Goal: Information Seeking & Learning: Learn about a topic

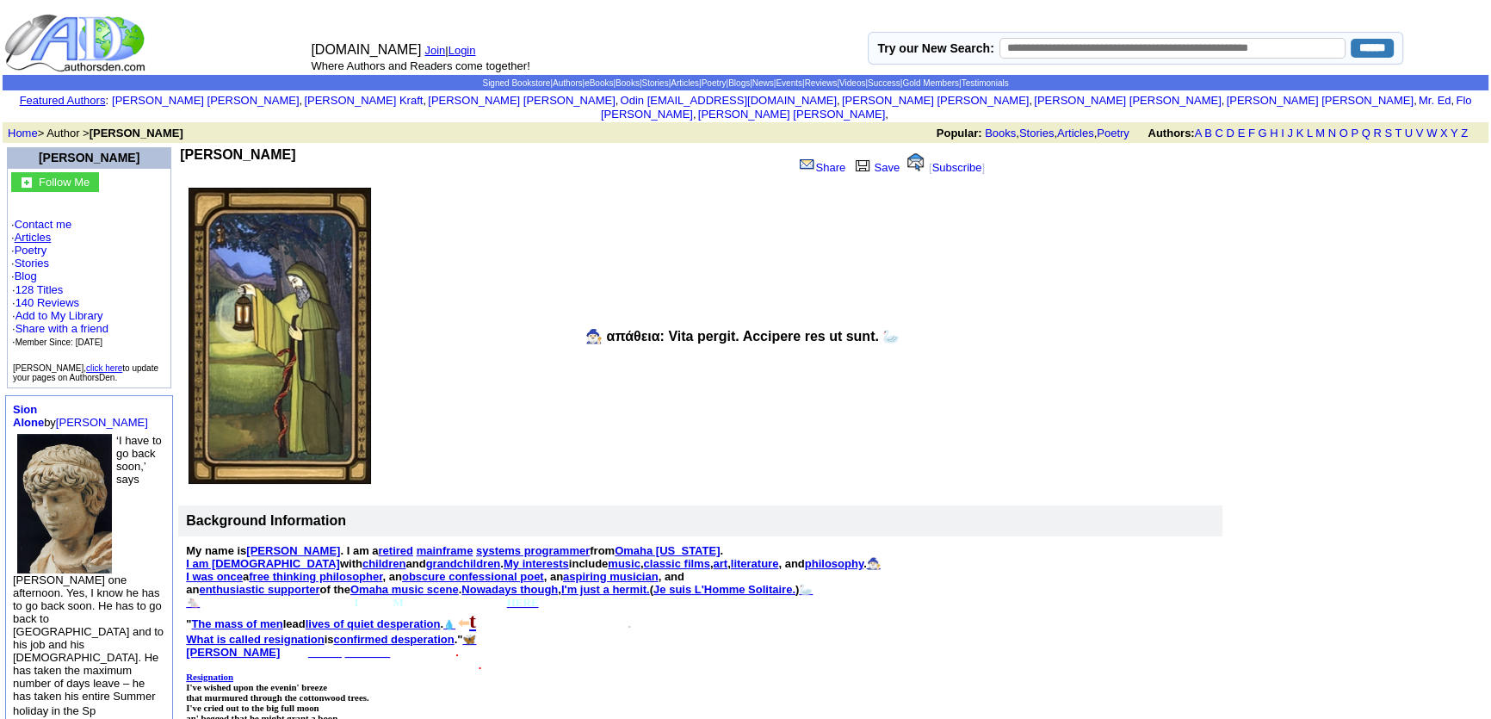
click at [43, 231] on link "Articles" at bounding box center [33, 237] width 37 height 13
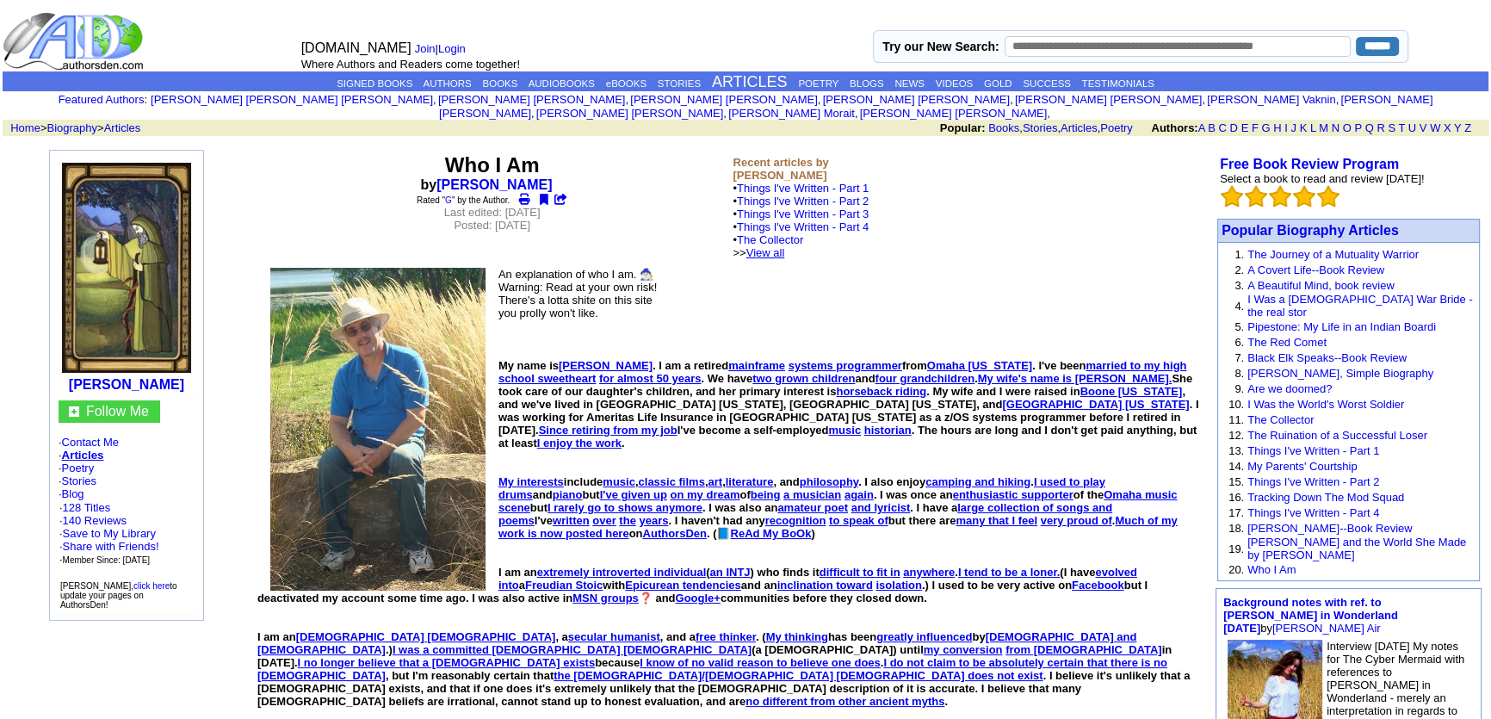
click at [785, 246] on link "View all" at bounding box center [765, 252] width 39 height 13
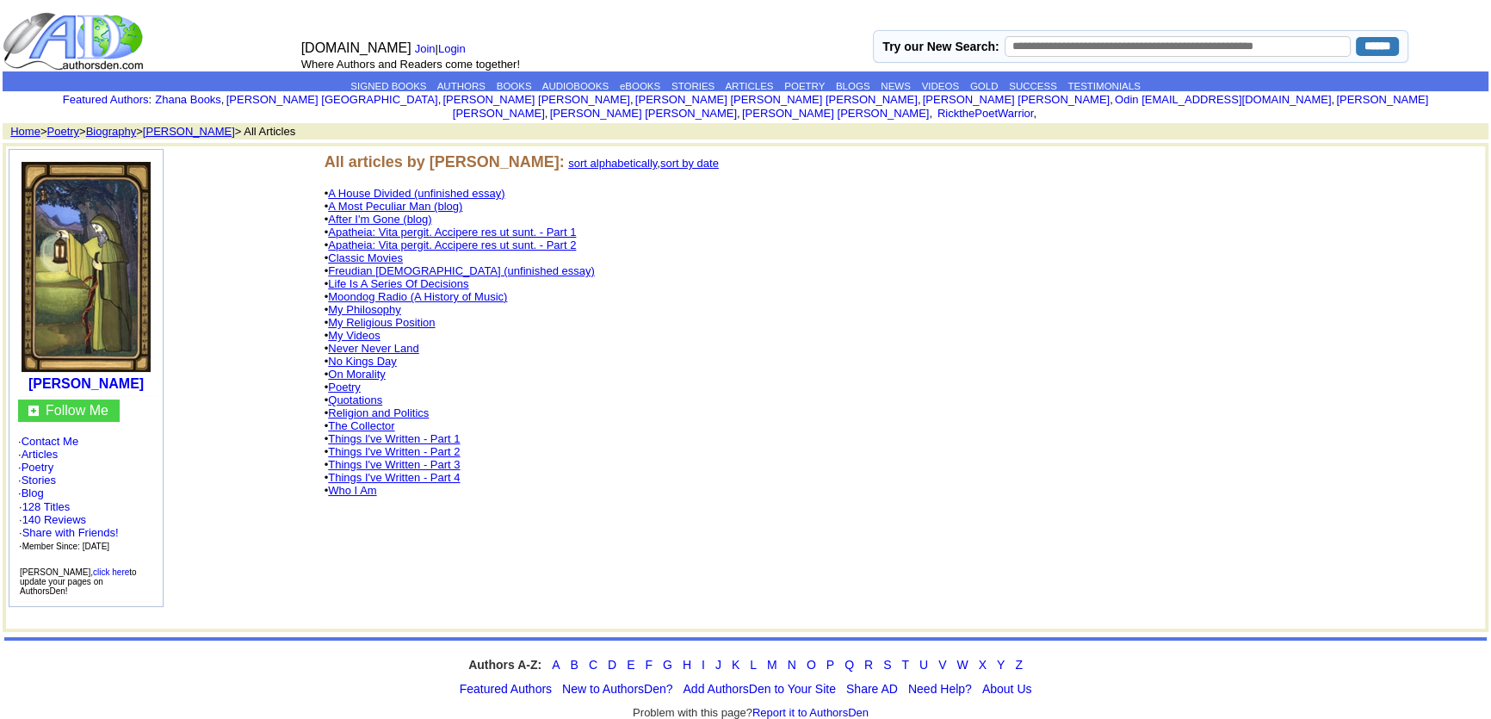
click at [356, 355] on link "No Kings Day" at bounding box center [362, 361] width 68 height 13
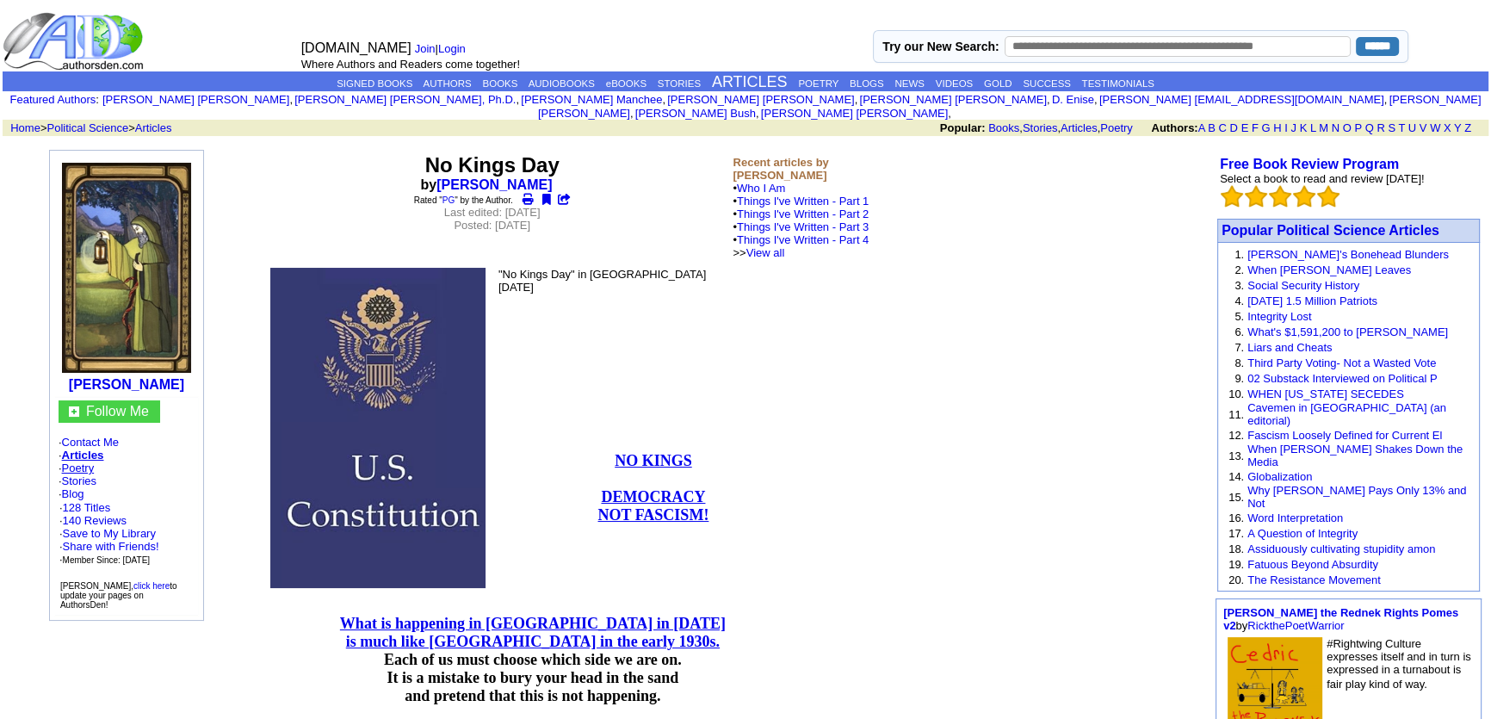
click at [76, 461] on link "Poetry" at bounding box center [78, 467] width 33 height 13
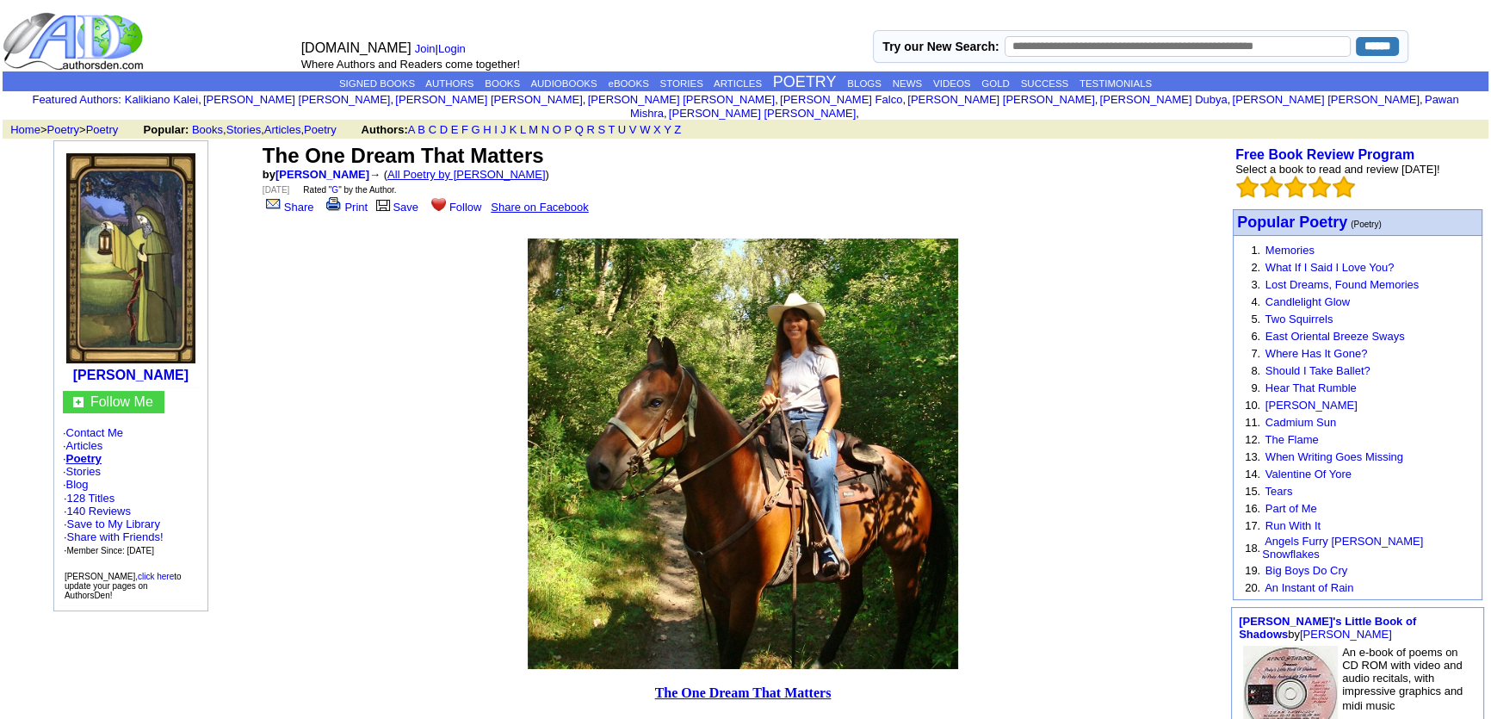
click at [455, 168] on link "All Poetry by Mark Sebring" at bounding box center [466, 174] width 158 height 13
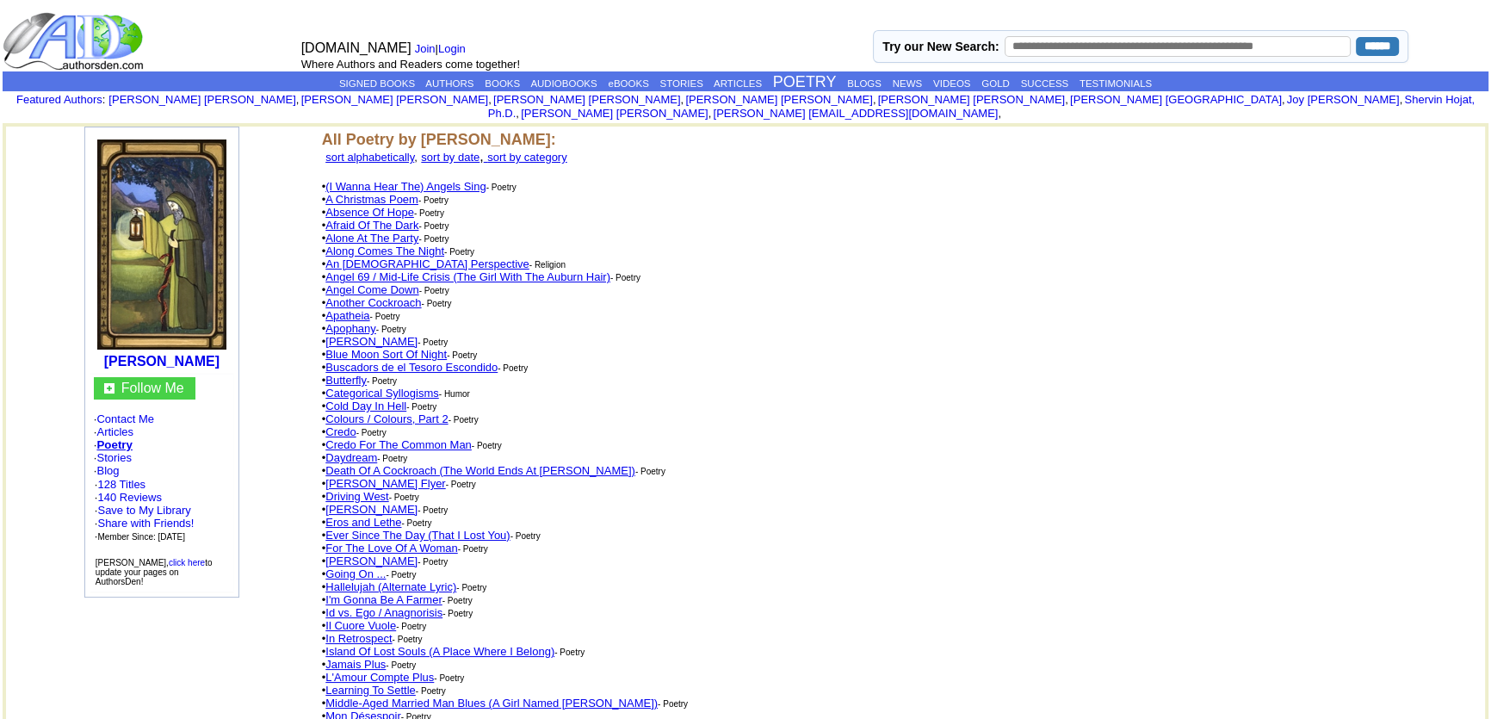
click at [412, 257] on link "An [DEMOGRAPHIC_DATA] Perspective" at bounding box center [426, 263] width 203 height 13
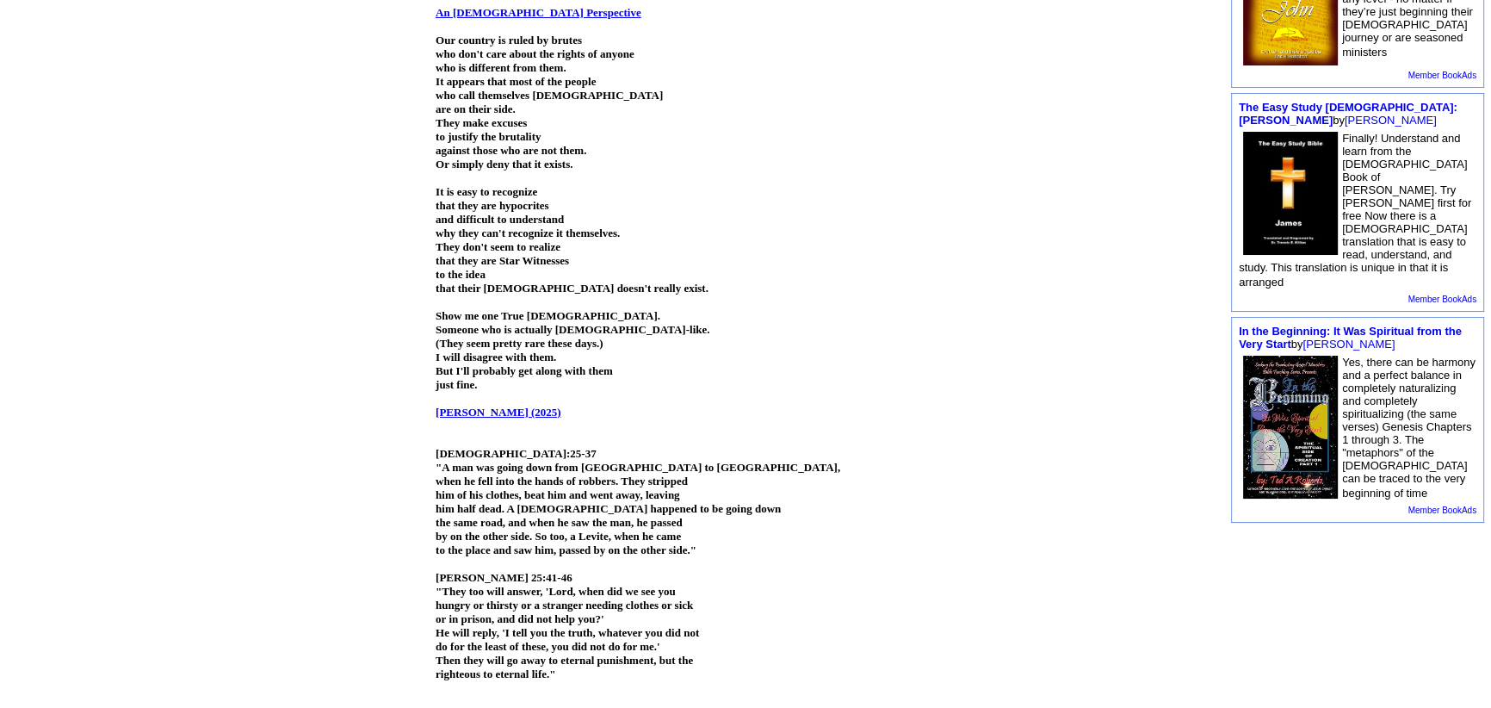
scroll to position [626, 0]
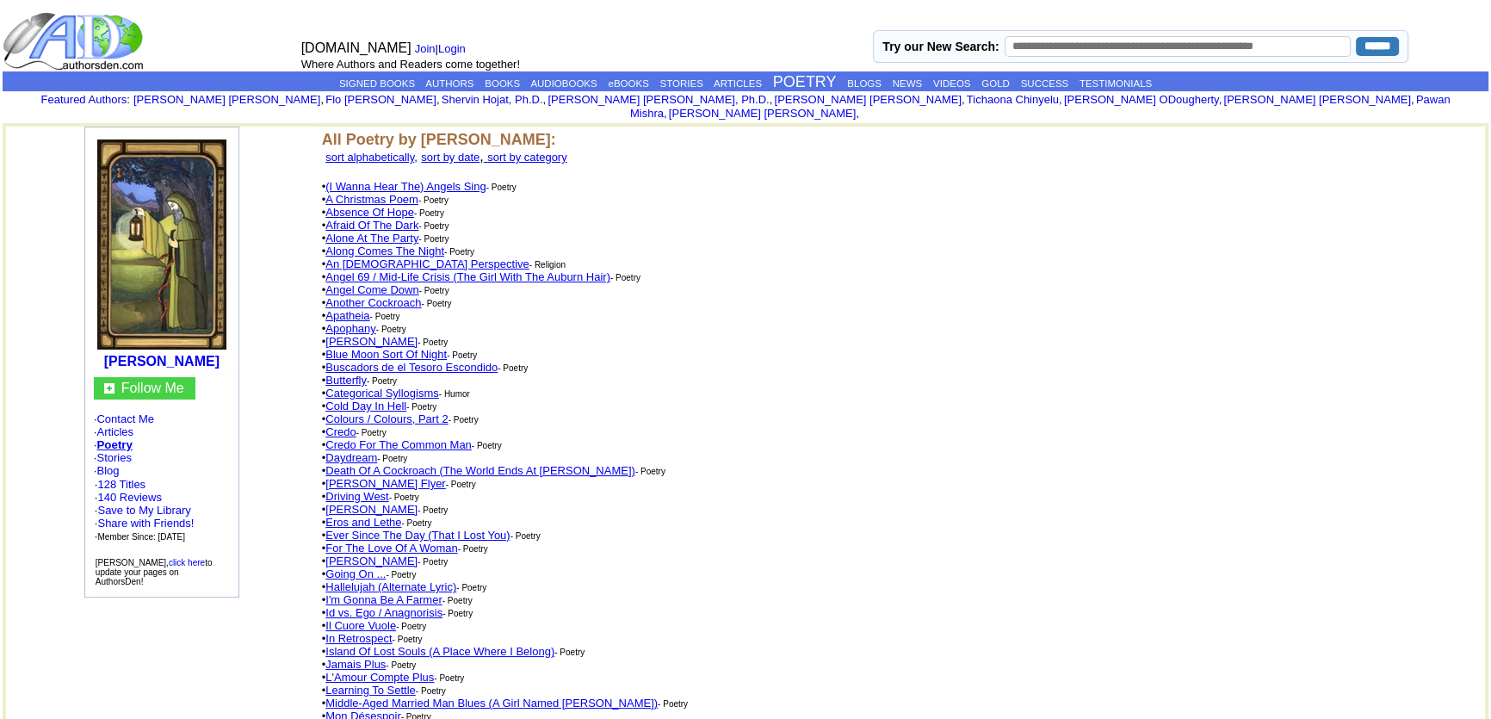
click at [378, 257] on link "An [DEMOGRAPHIC_DATA] Perspective" at bounding box center [426, 263] width 203 height 13
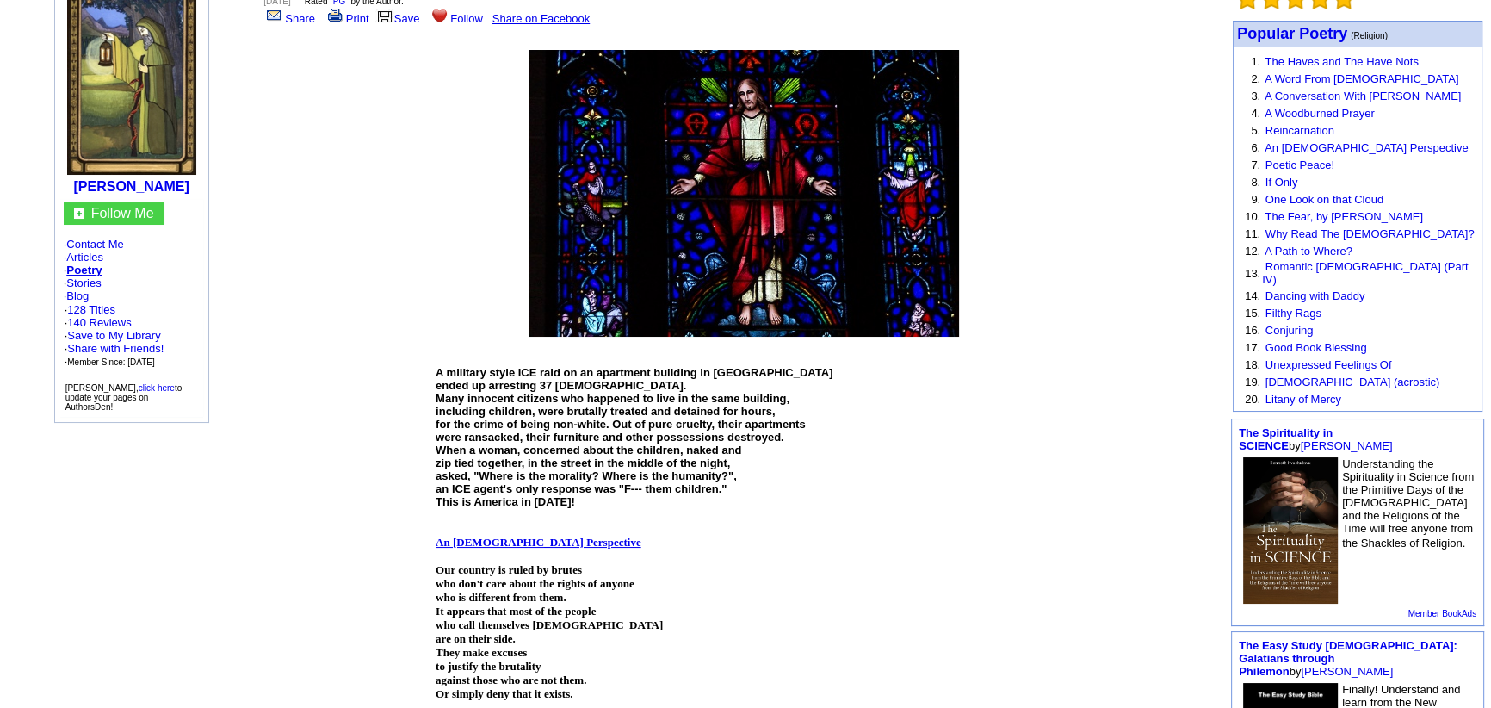
scroll to position [0, 1046]
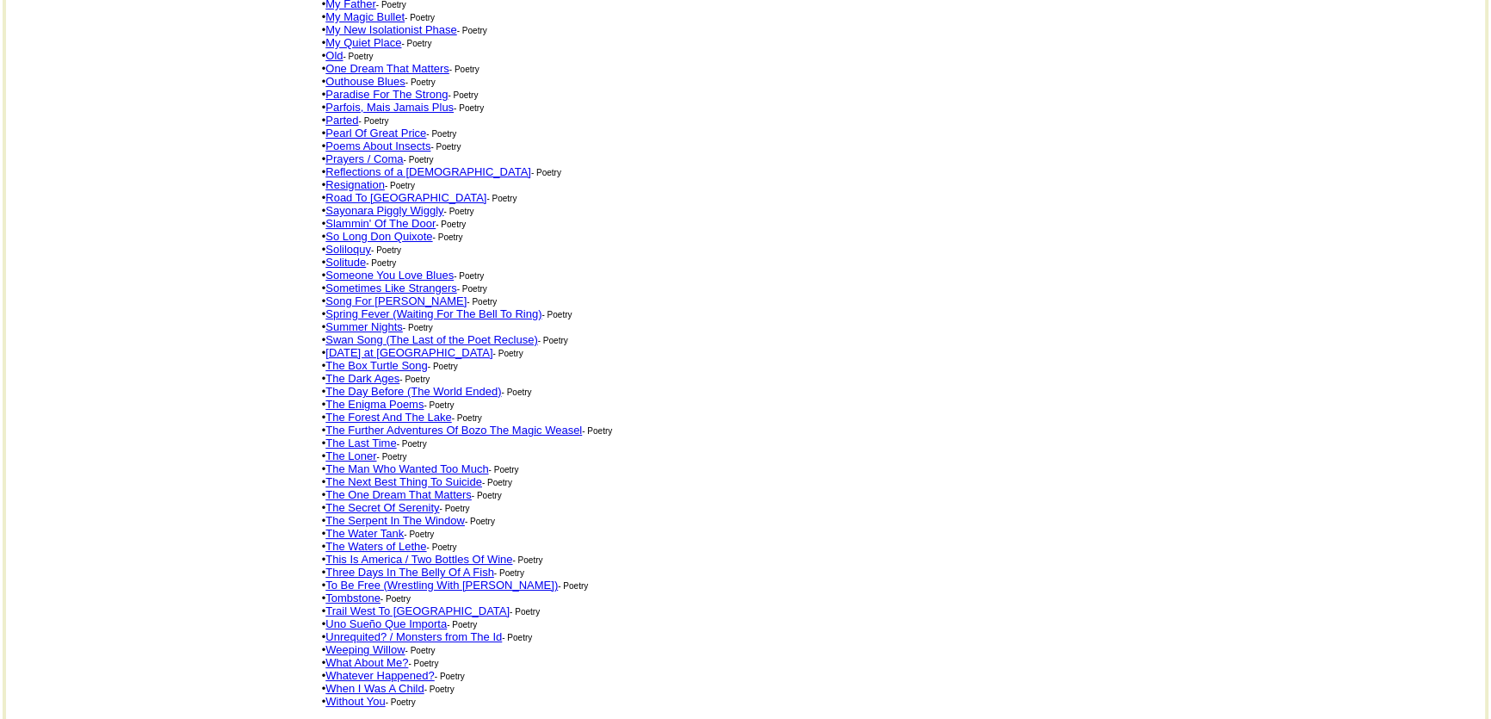
scroll to position [841, 0]
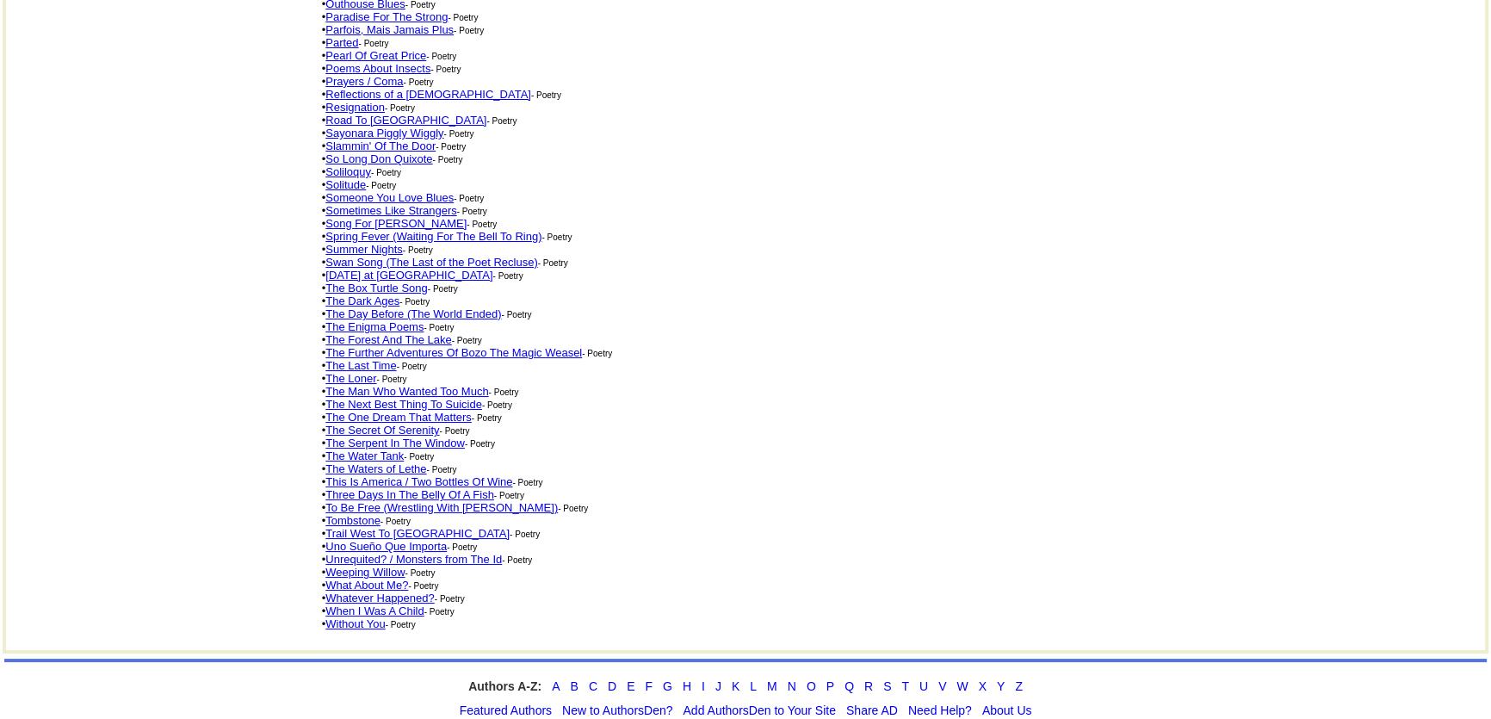
click at [398, 488] on link "Three Days In The Belly Of A Fish" at bounding box center [409, 494] width 169 height 13
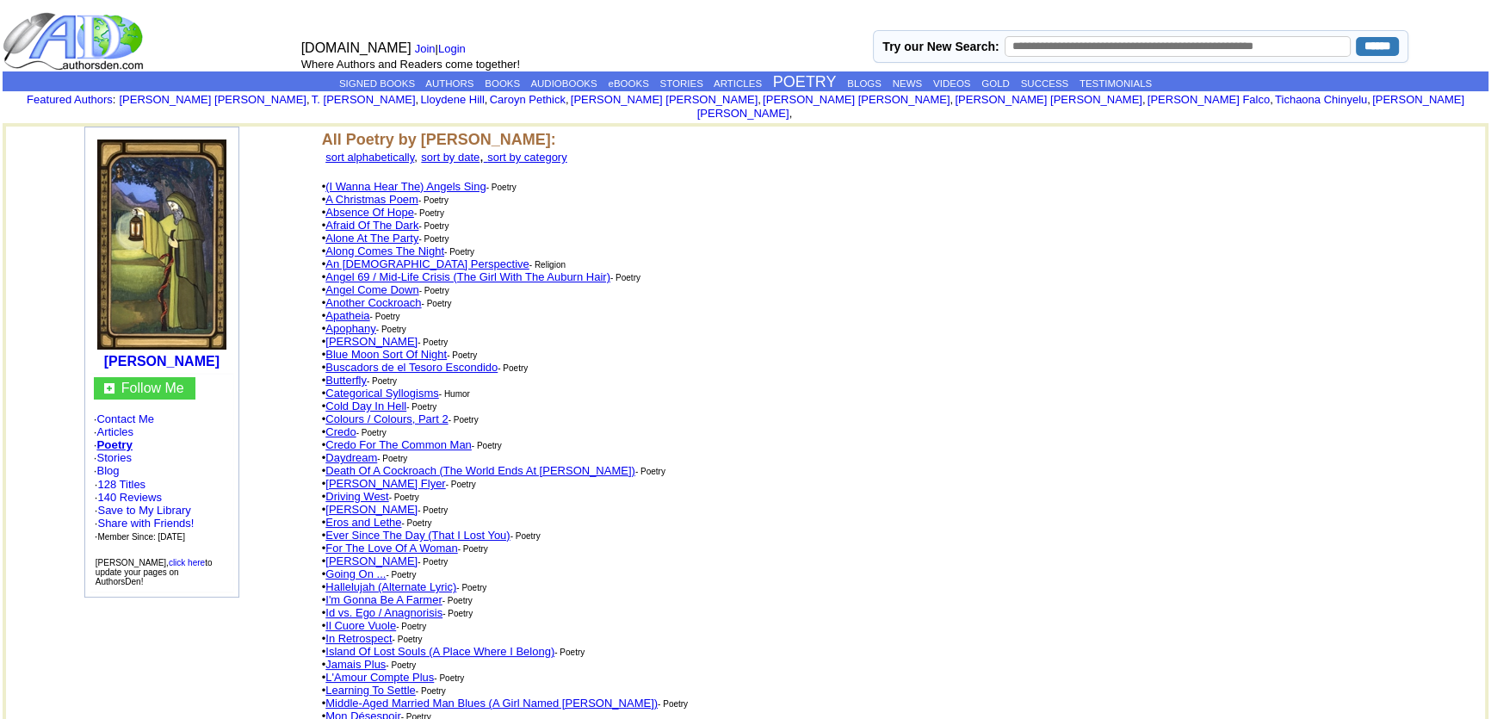
click at [399, 257] on link "An [DEMOGRAPHIC_DATA] Perspective" at bounding box center [426, 263] width 203 height 13
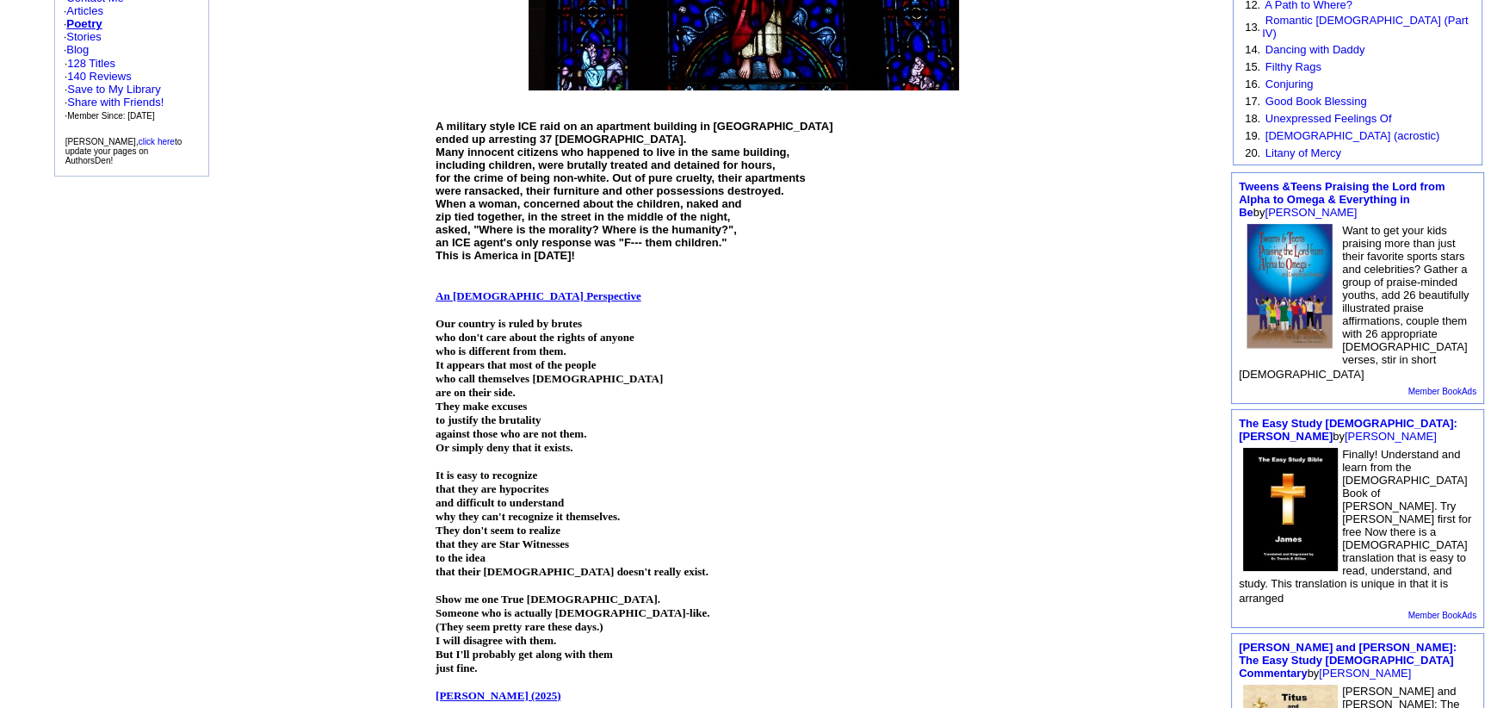
scroll to position [469, 0]
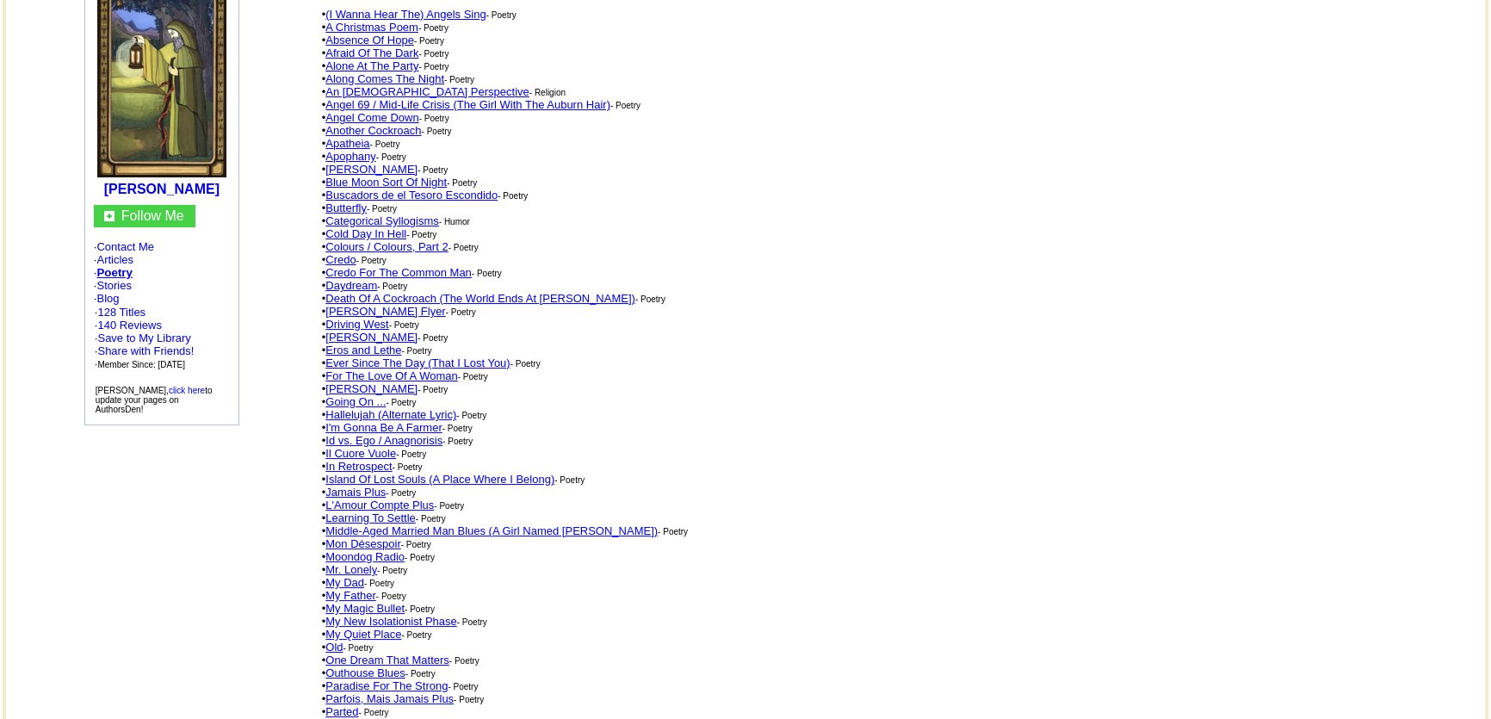
scroll to position [156, 0]
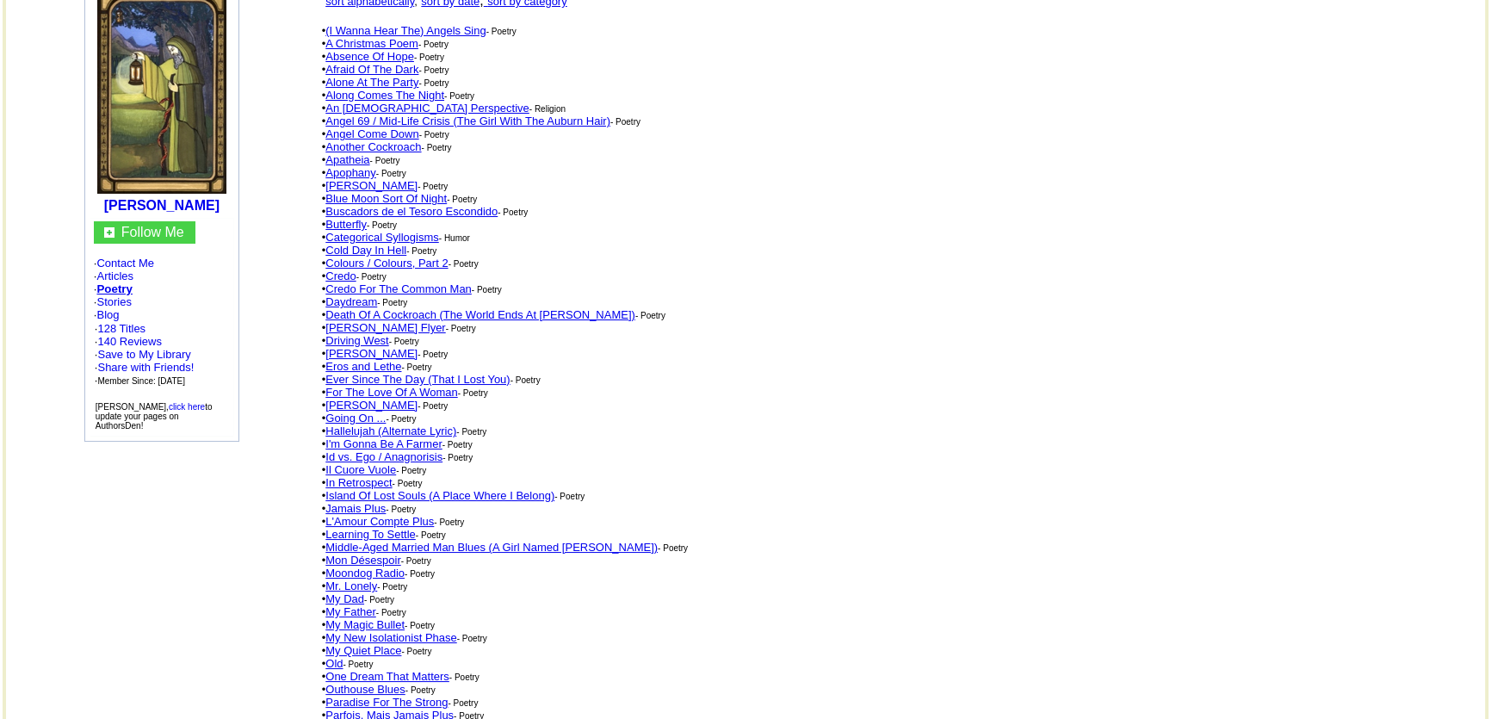
click at [410, 231] on link "Categorical Syllogisms" at bounding box center [382, 237] width 114 height 13
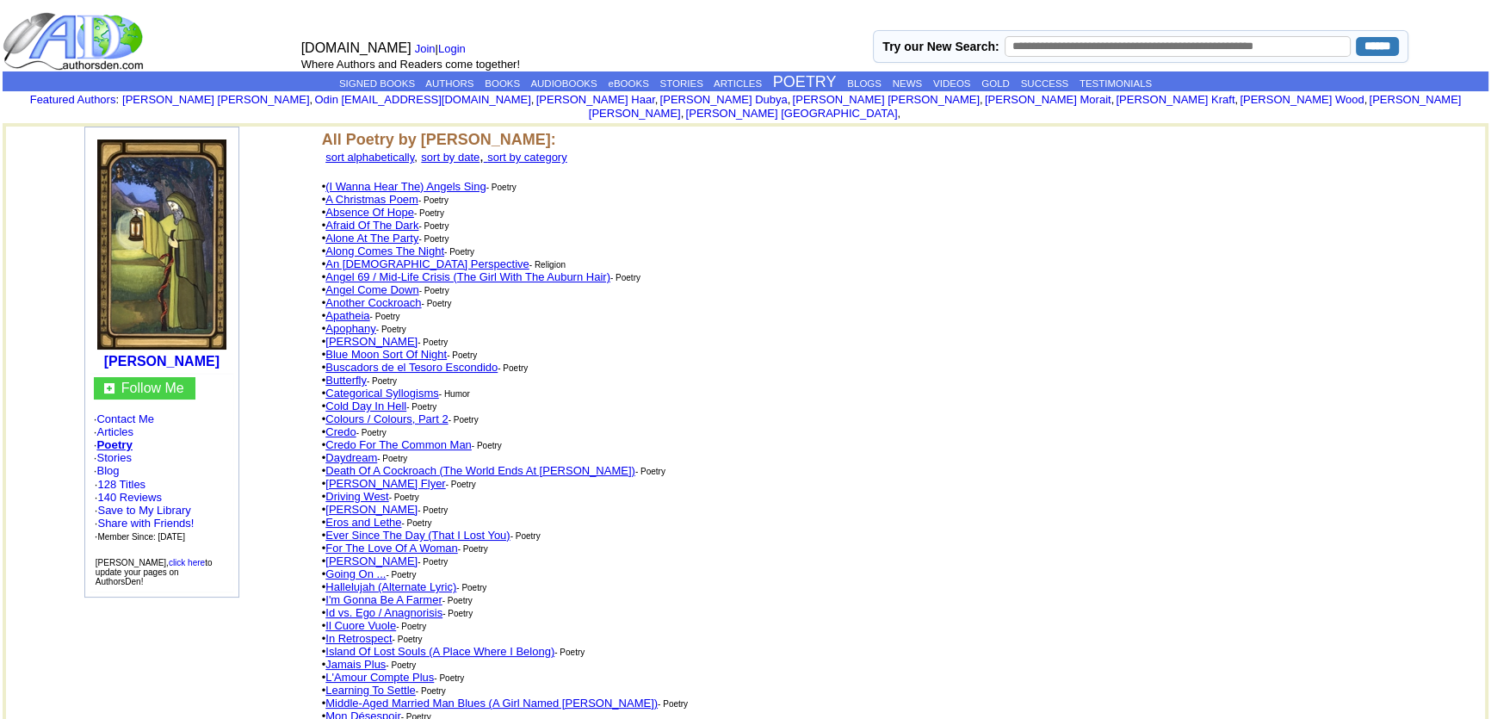
click at [421, 257] on link "An [DEMOGRAPHIC_DATA] Perspective" at bounding box center [426, 263] width 203 height 13
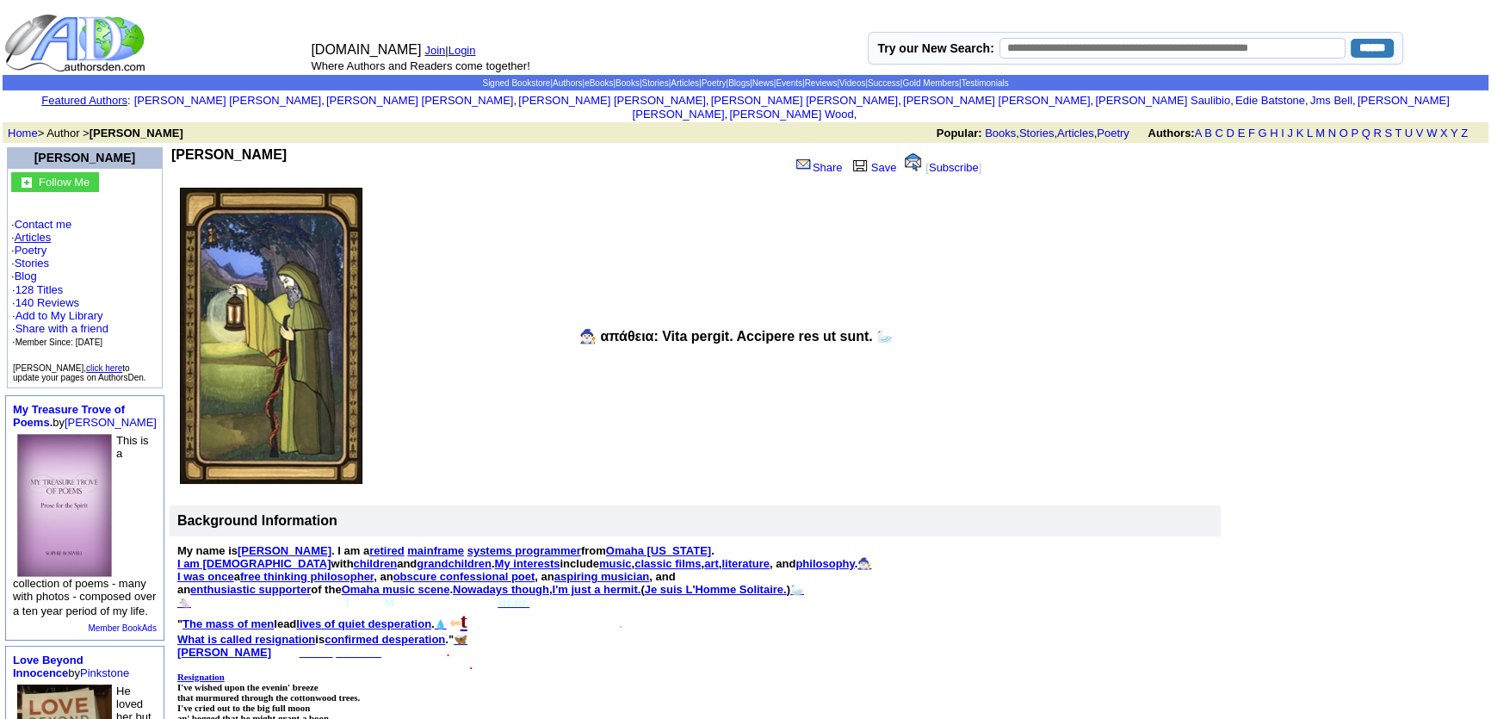
click at [34, 231] on link "Articles" at bounding box center [33, 237] width 37 height 13
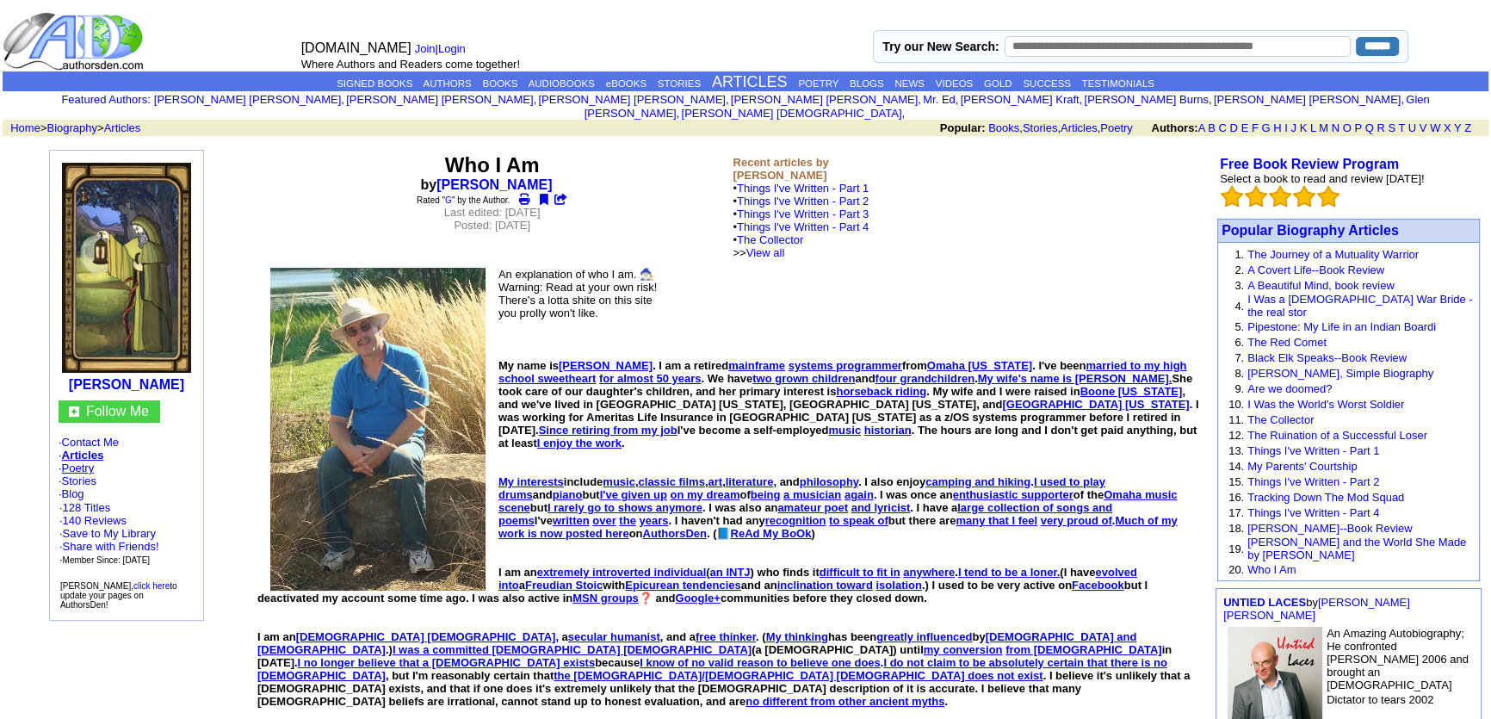
click at [90, 461] on link "Poetry" at bounding box center [78, 467] width 33 height 13
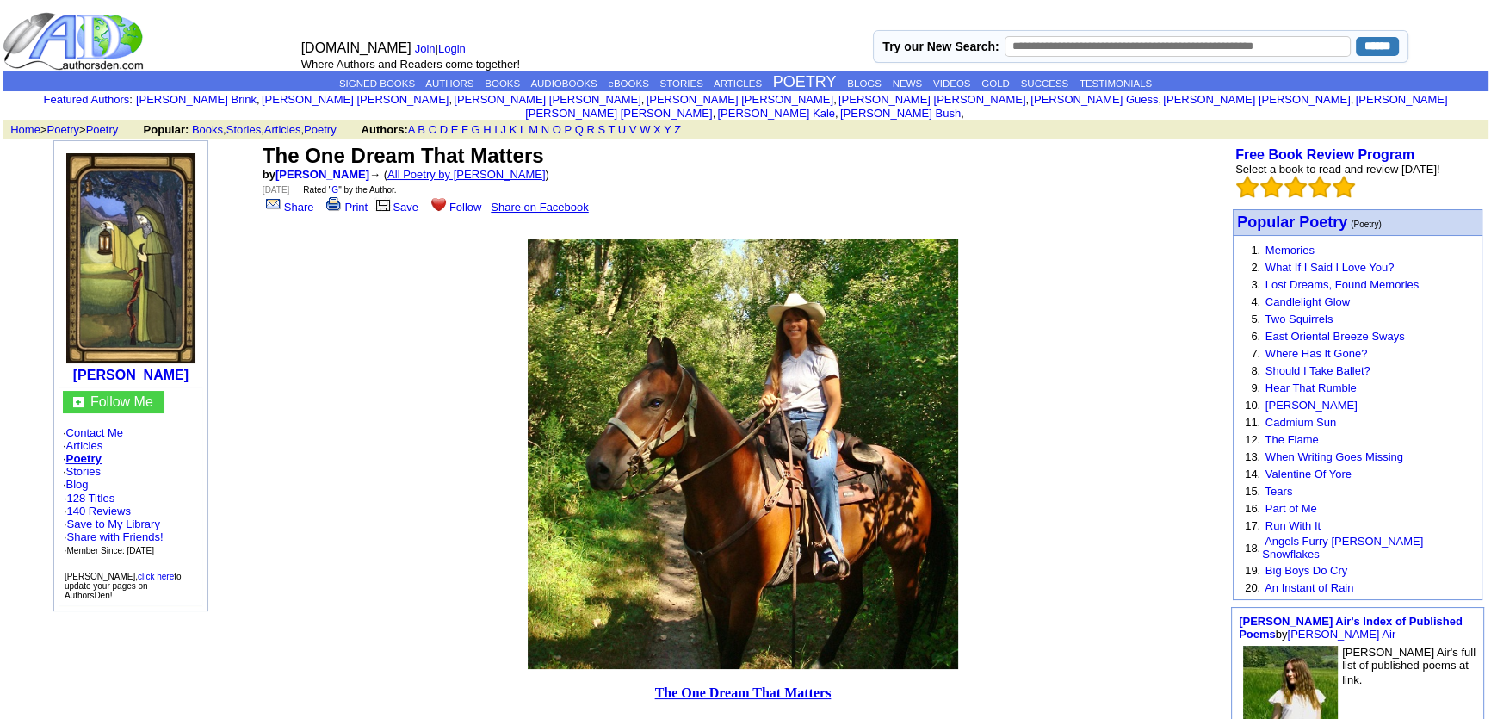
click at [480, 168] on link "All Poetry by [PERSON_NAME]" at bounding box center [466, 174] width 158 height 13
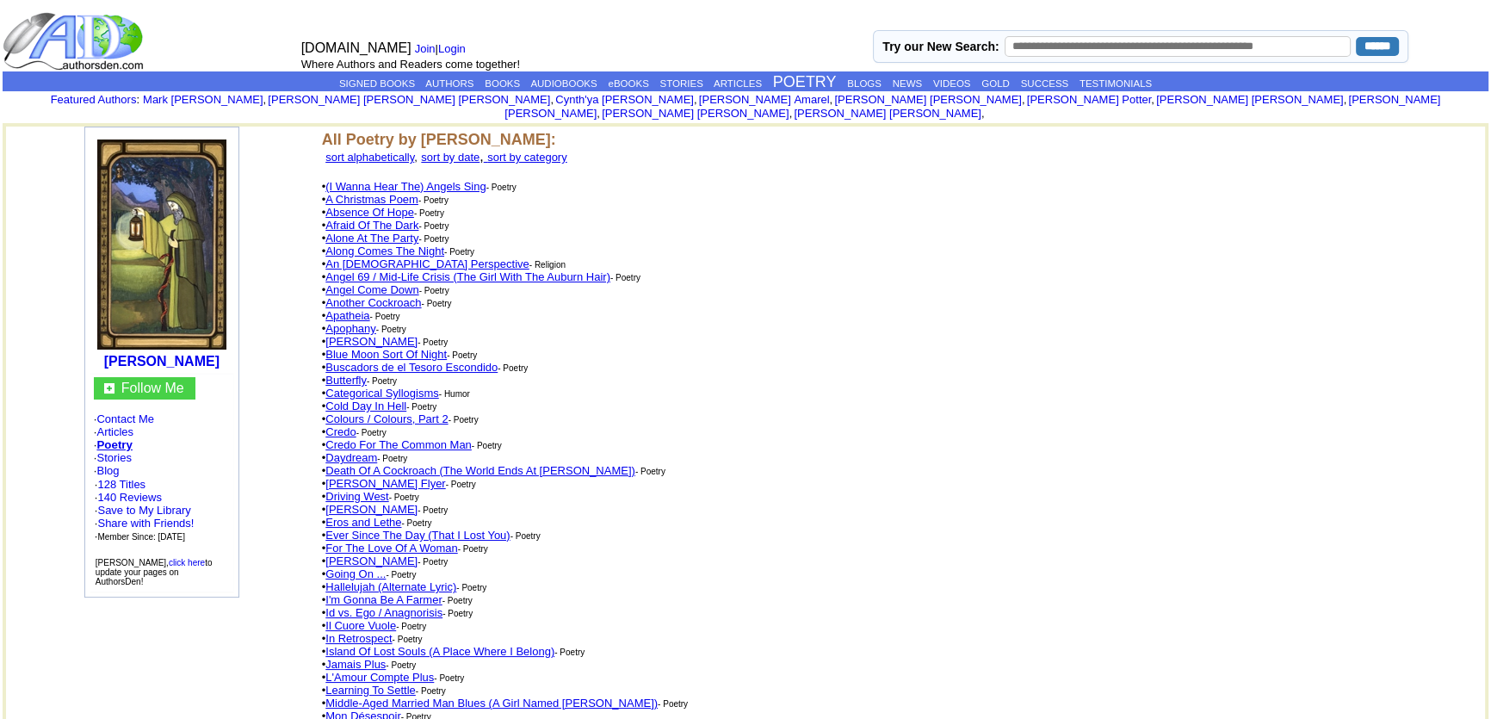
click at [377, 257] on link "An Atheist Perspective" at bounding box center [426, 263] width 203 height 13
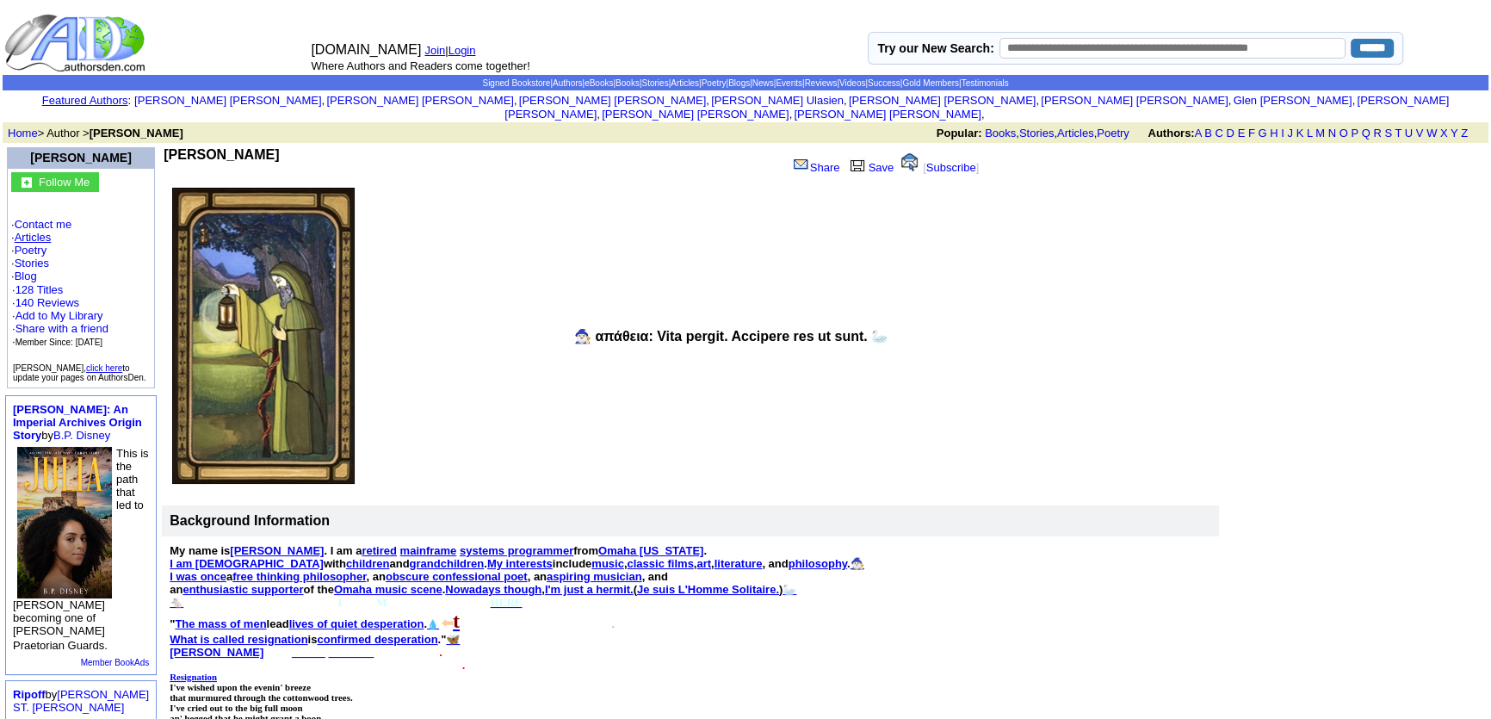
click at [47, 231] on link "Articles" at bounding box center [33, 237] width 37 height 13
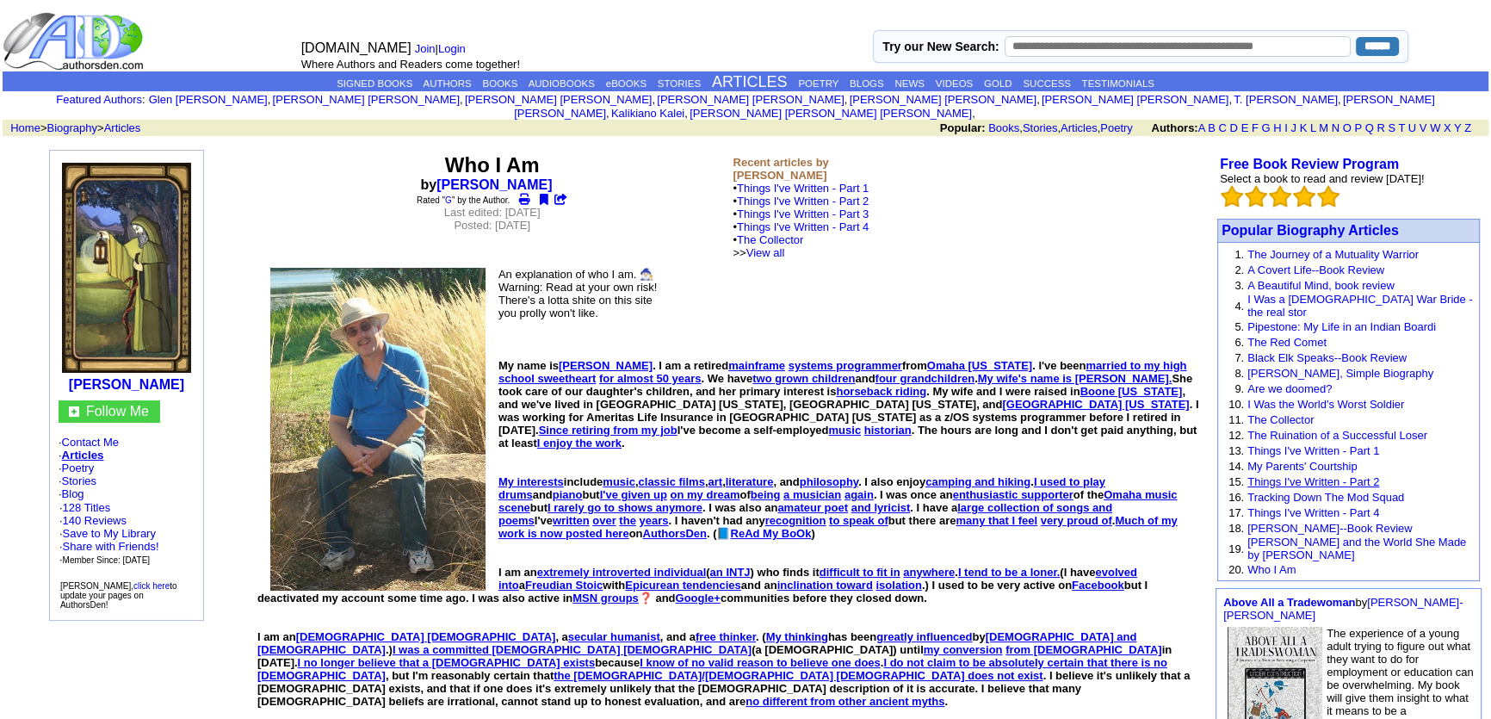
click at [1299, 475] on link "Things I've Written - Part 2" at bounding box center [1313, 481] width 132 height 13
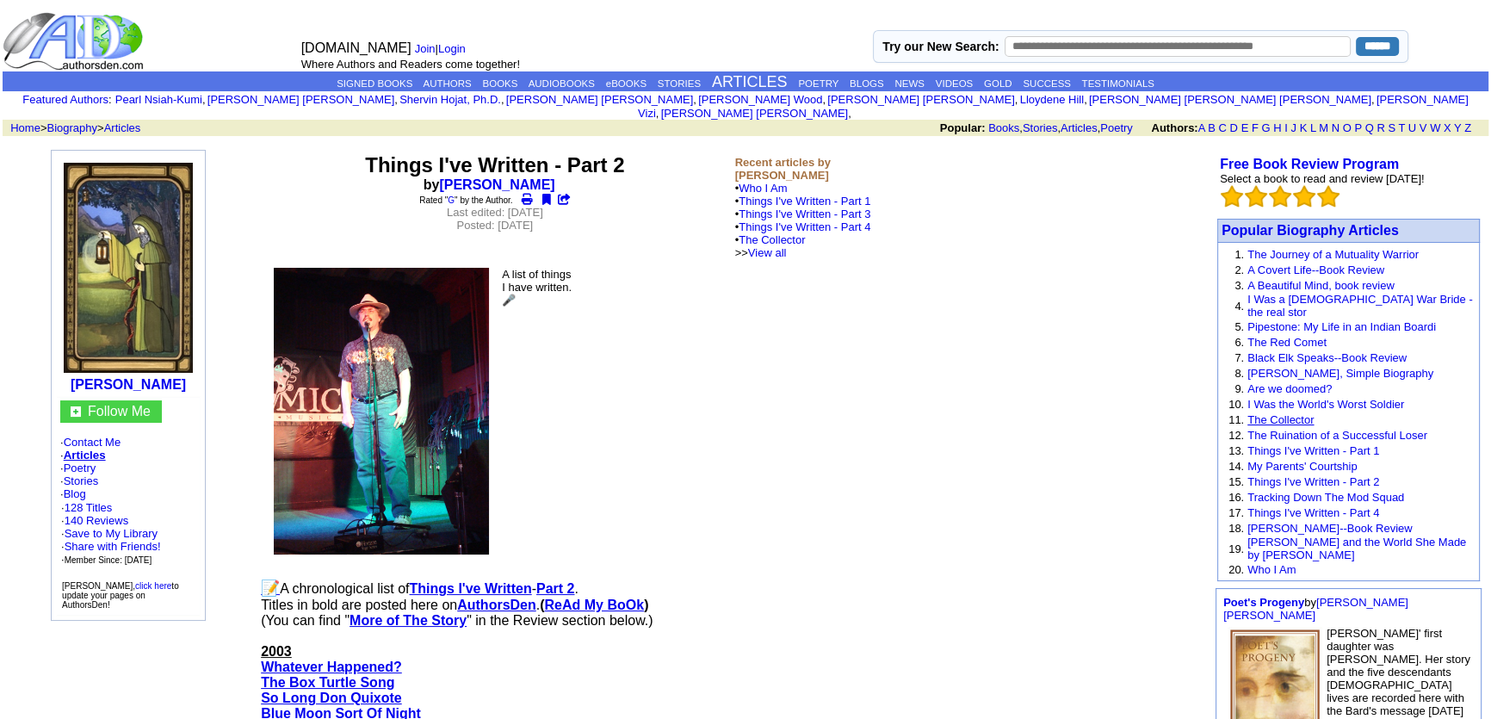
click at [1275, 413] on link "The Collector" at bounding box center [1280, 419] width 66 height 13
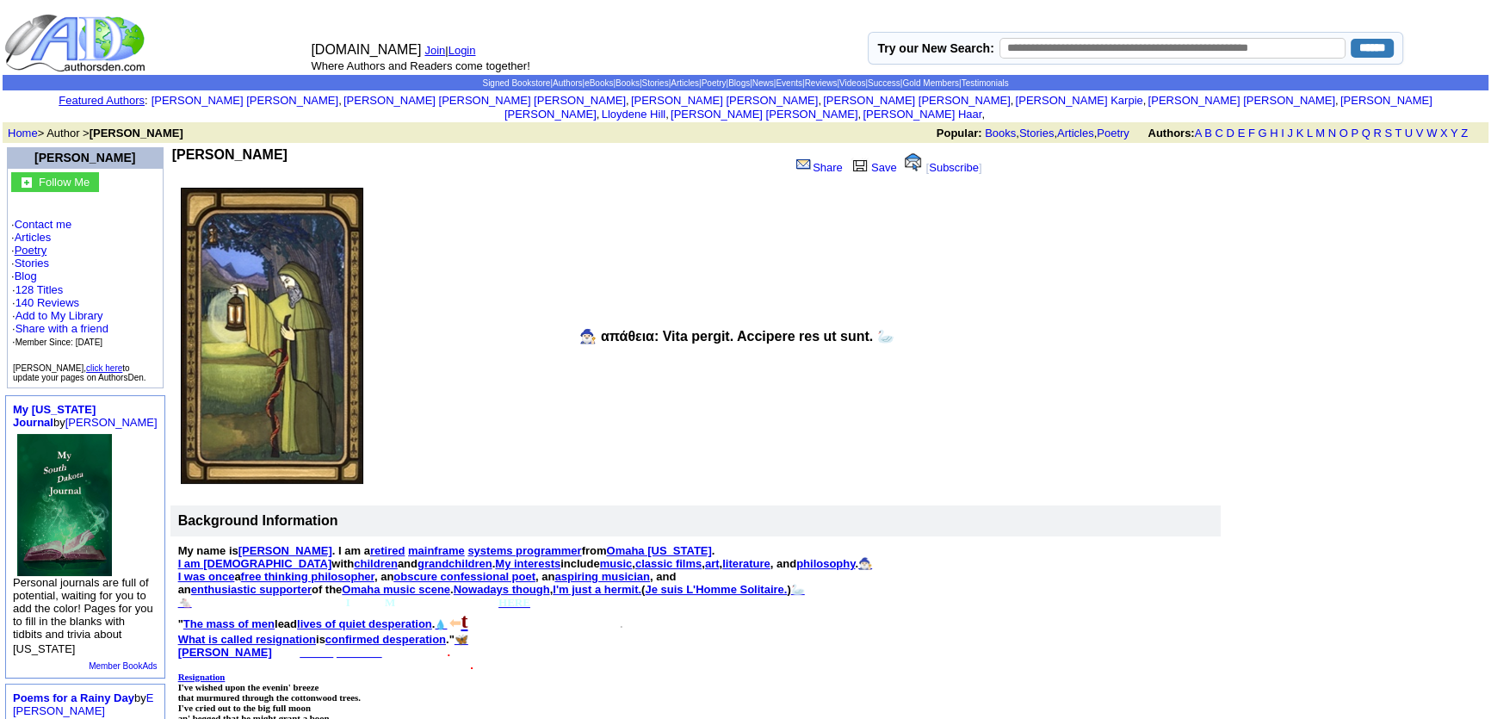
click at [30, 244] on link "Poetry" at bounding box center [31, 250] width 33 height 13
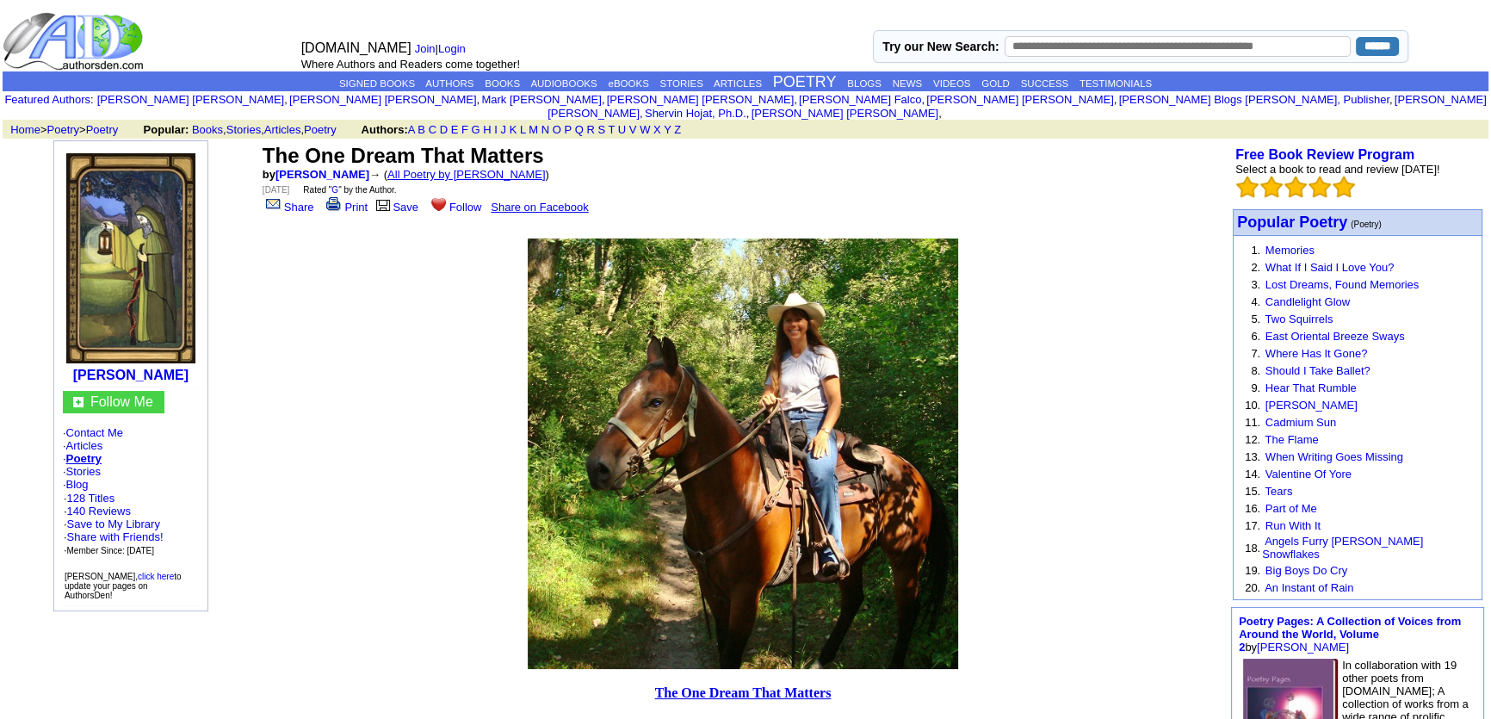
click at [462, 168] on link "All Poetry by Mark Sebring" at bounding box center [466, 174] width 158 height 13
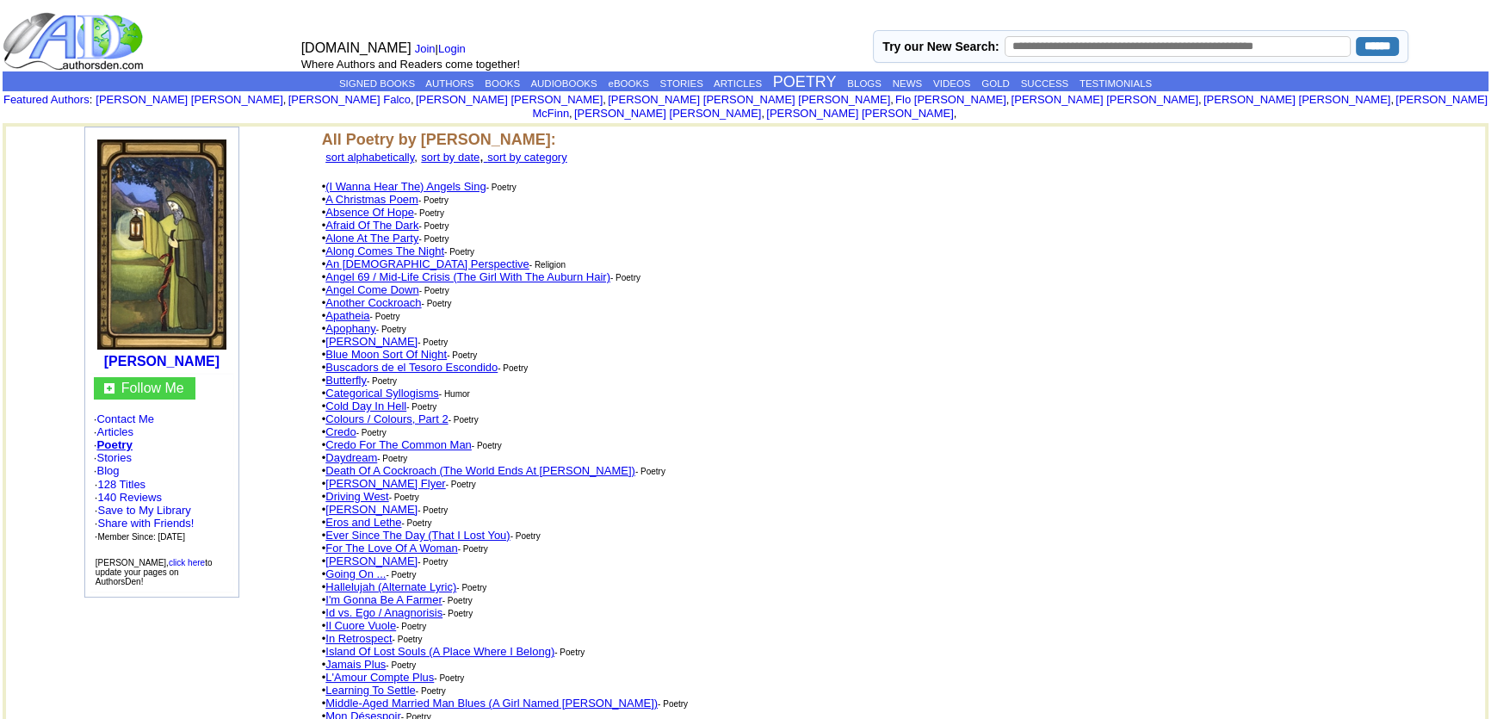
click at [430, 257] on link "An [DEMOGRAPHIC_DATA] Perspective" at bounding box center [426, 263] width 203 height 13
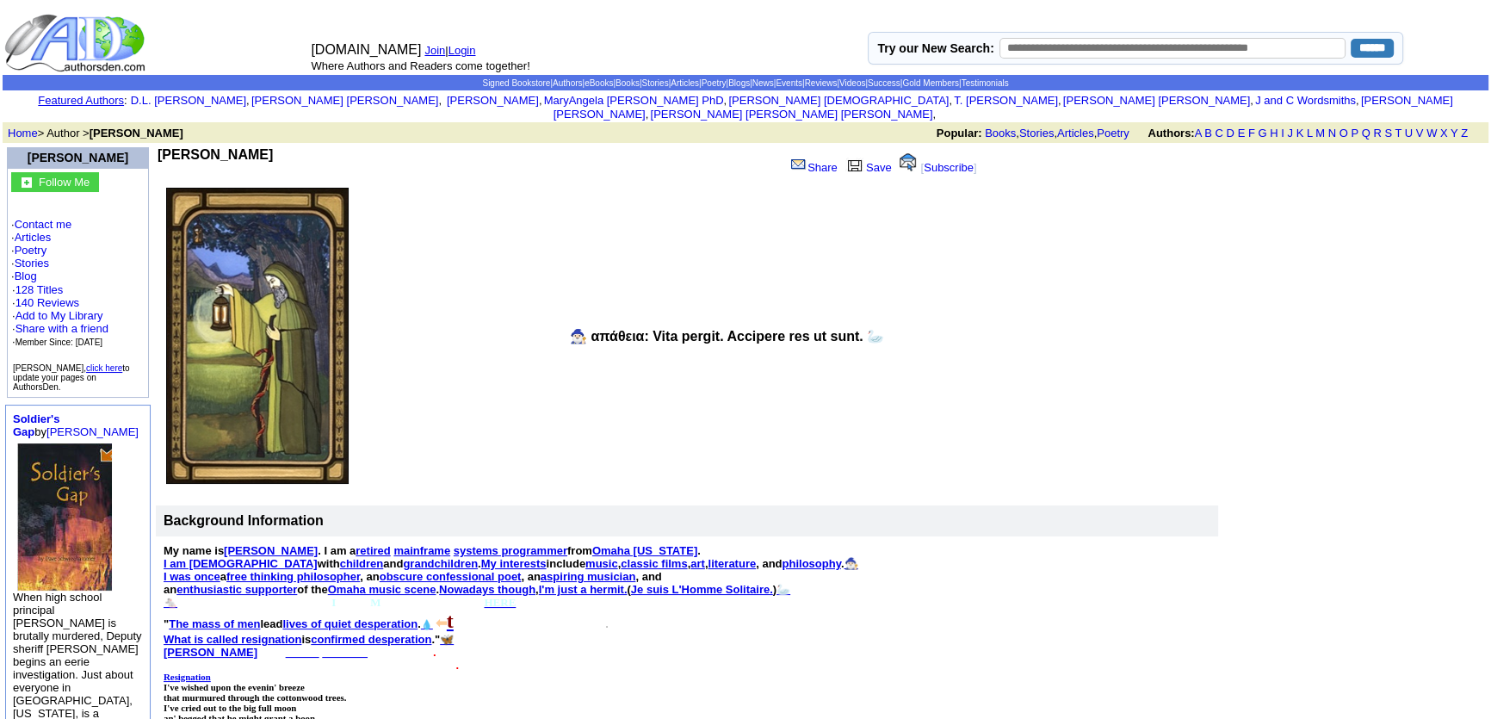
click at [471, 48] on link "Login" at bounding box center [462, 50] width 28 height 13
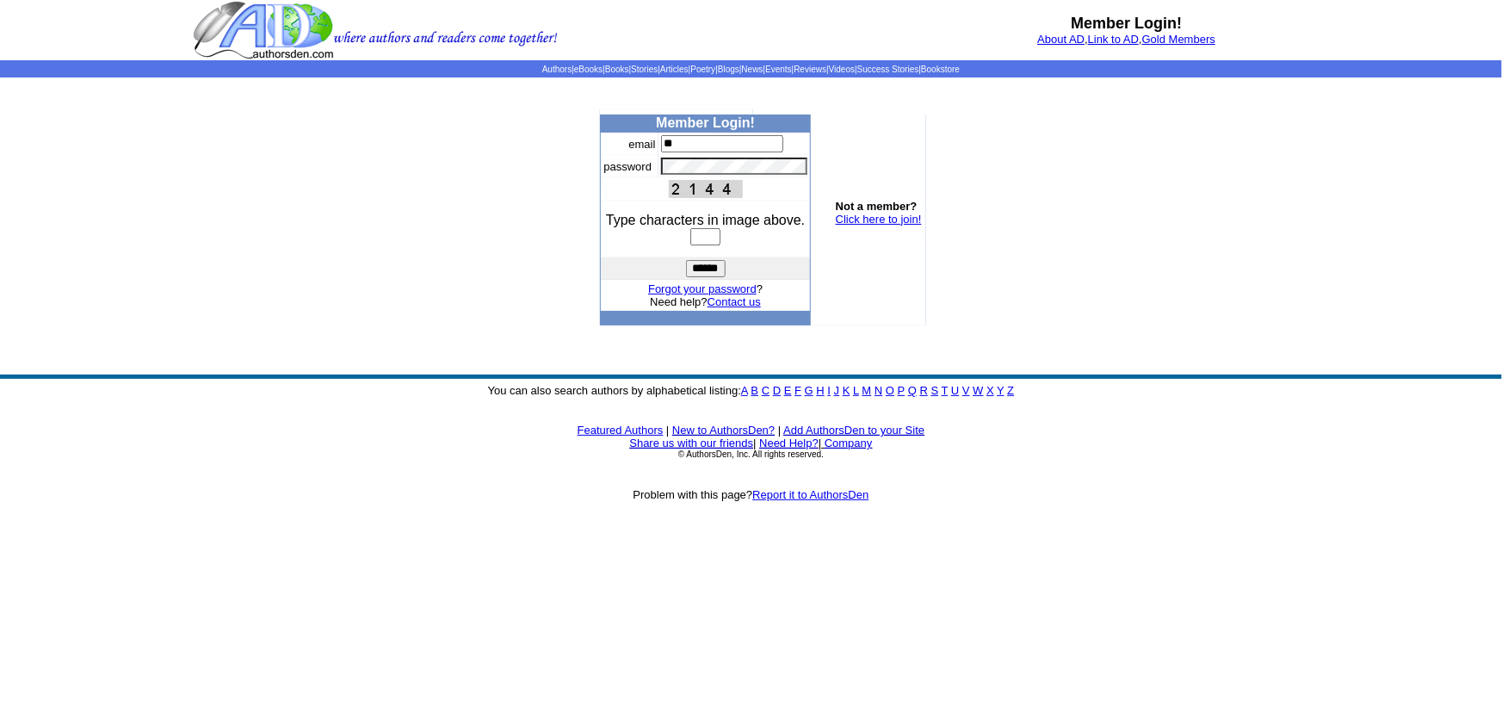
type input "**********"
click at [720, 232] on input "text" at bounding box center [705, 236] width 30 height 17
type input "****"
click at [698, 269] on input "******" at bounding box center [706, 268] width 40 height 17
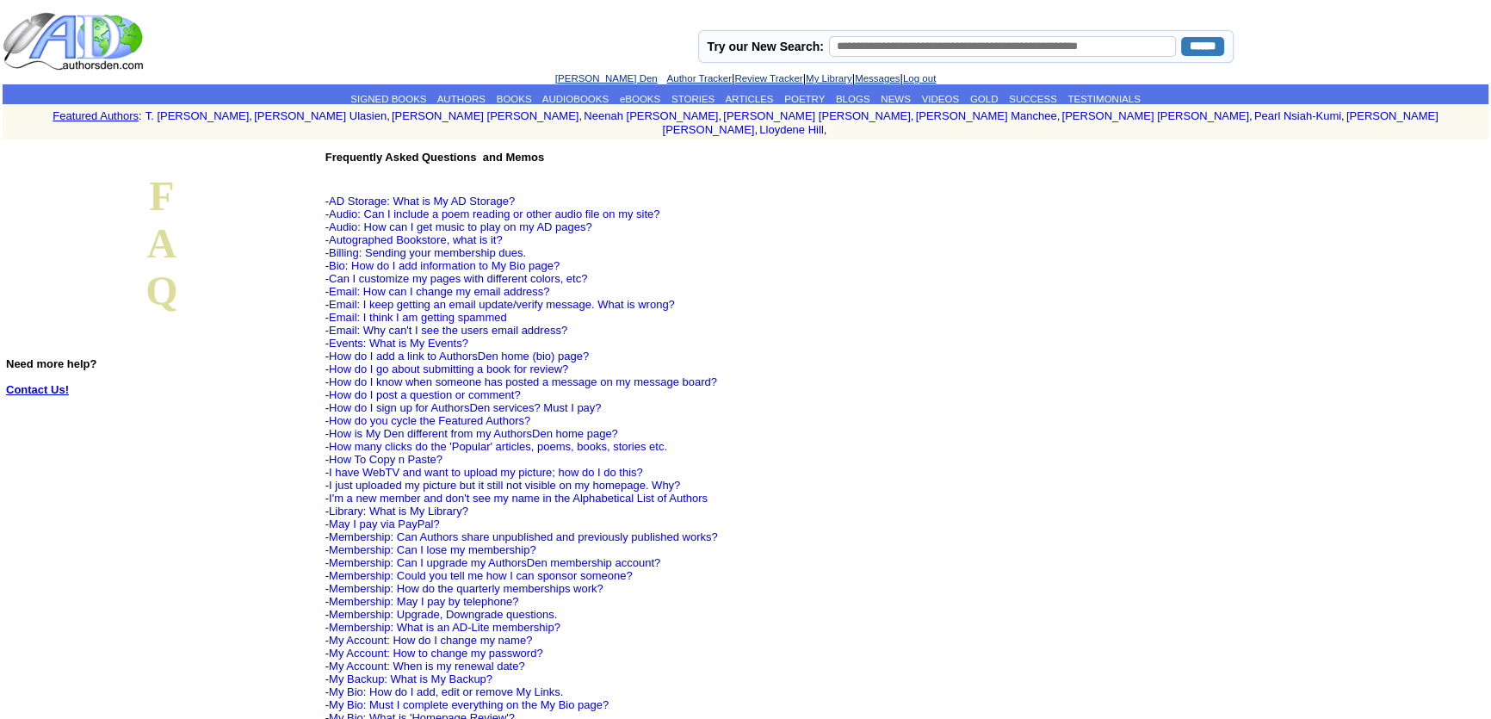
click at [67, 383] on link "Contact Us!" at bounding box center [37, 389] width 63 height 13
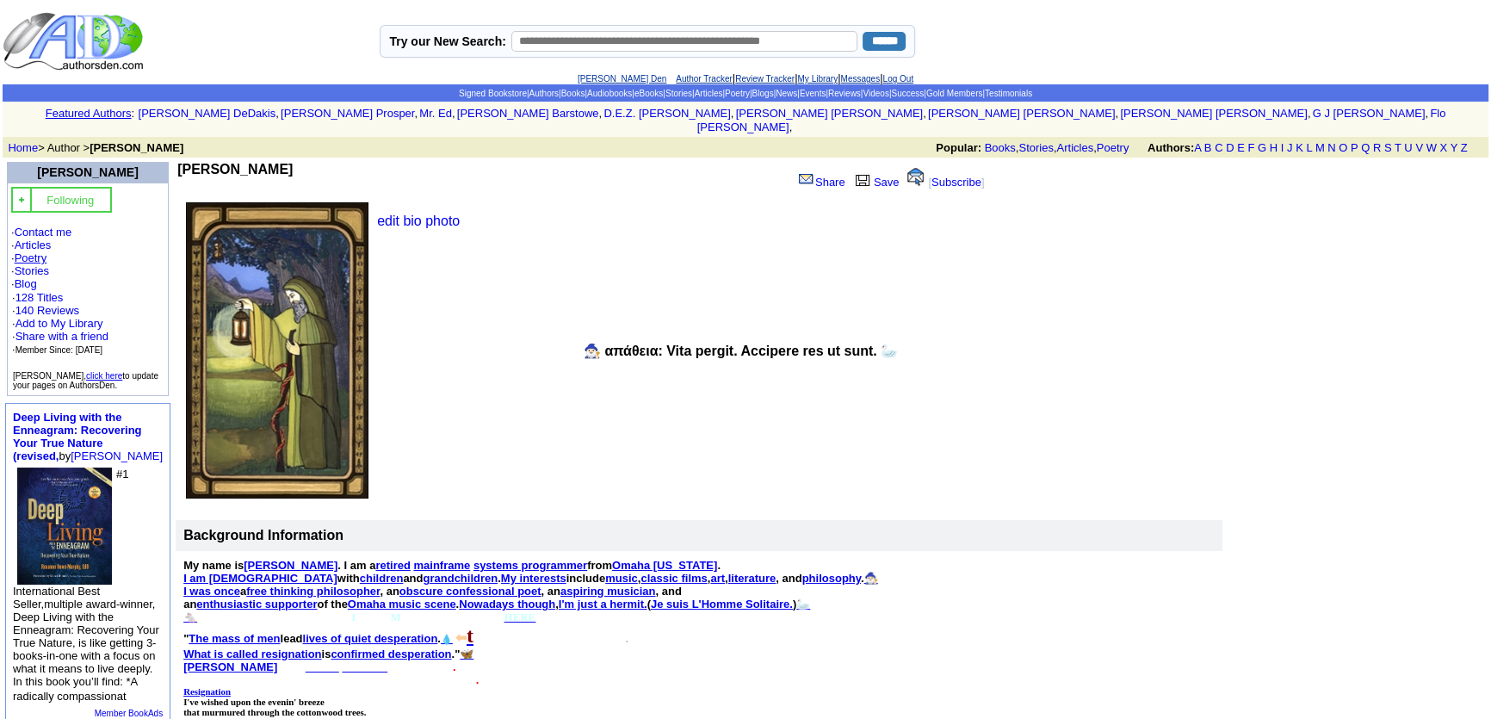
click at [31, 251] on link "Poetry" at bounding box center [31, 257] width 33 height 13
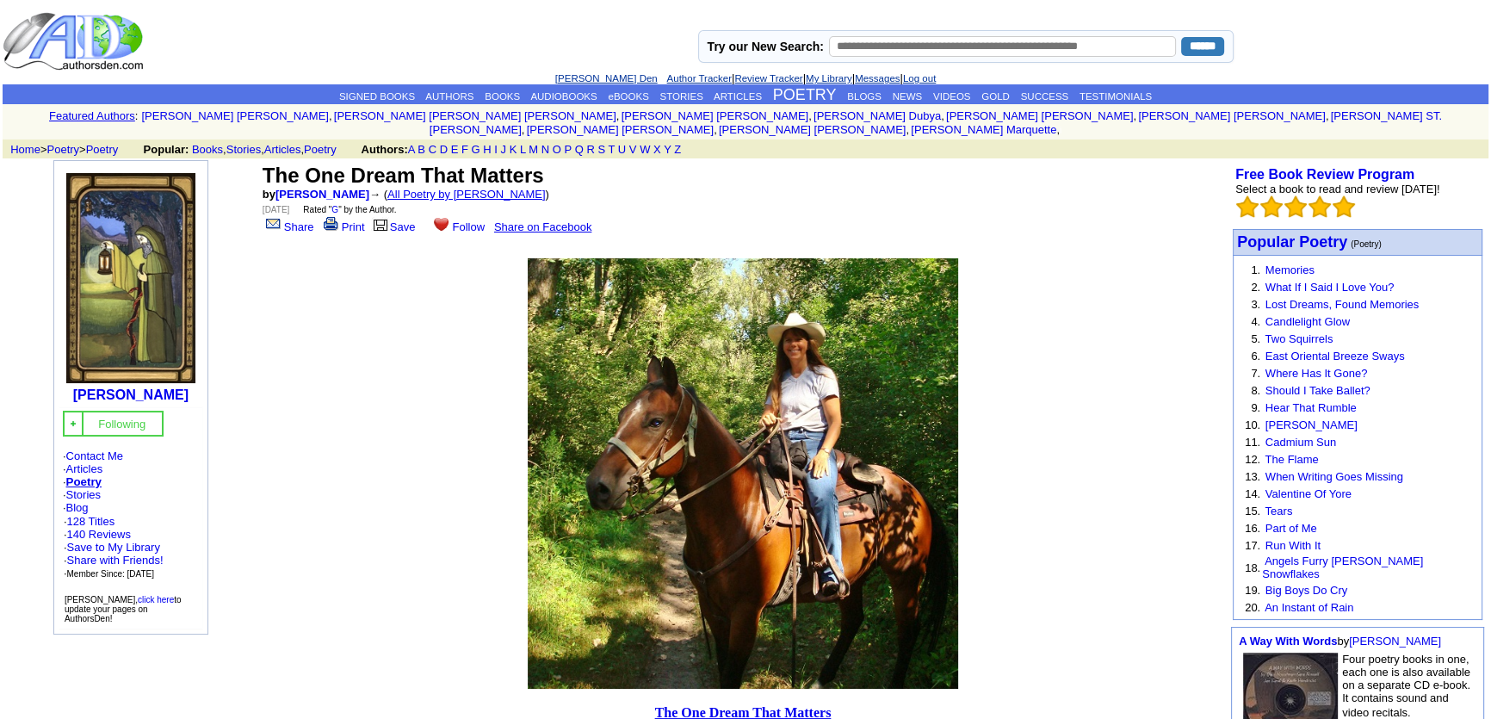
click at [488, 188] on link "All Poetry by Mark Sebring" at bounding box center [466, 194] width 158 height 13
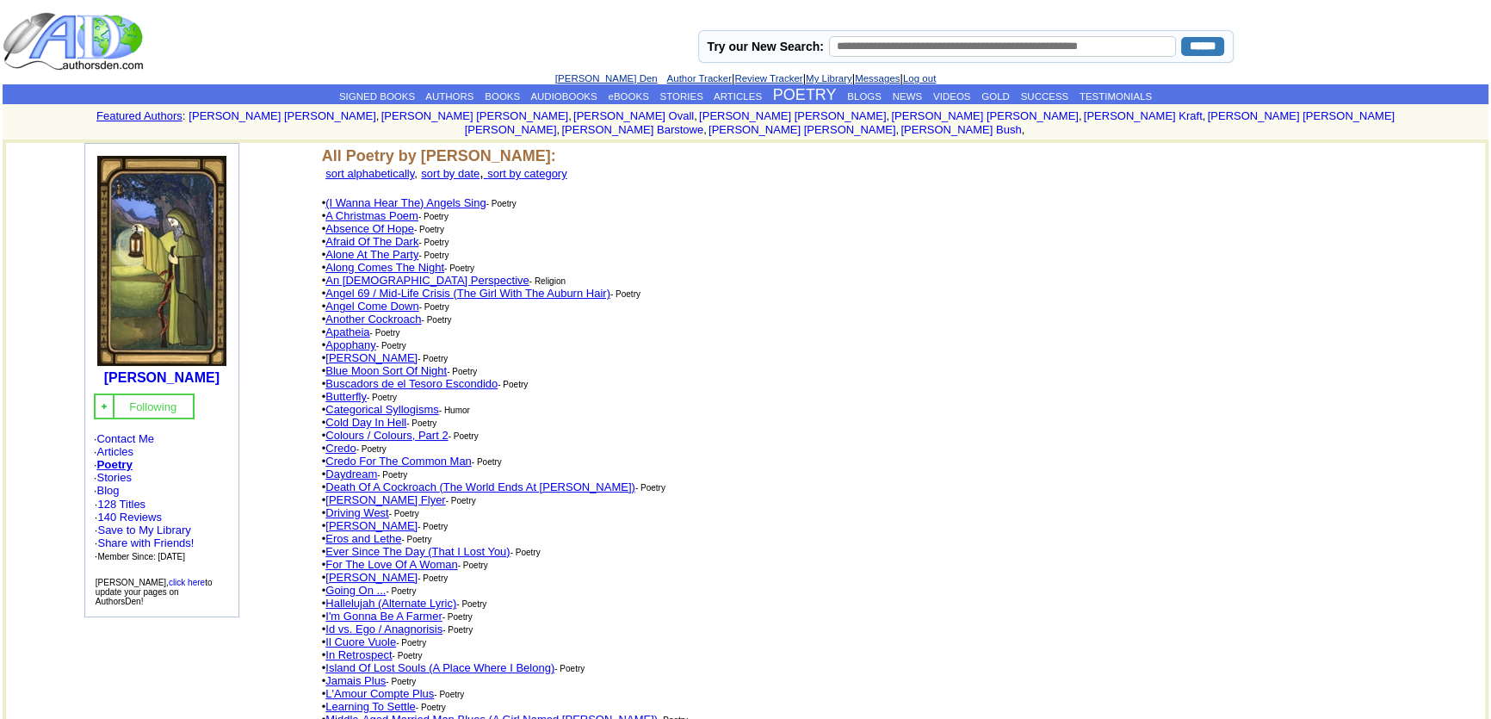
click at [343, 274] on link "An Atheist Perspective" at bounding box center [426, 280] width 203 height 13
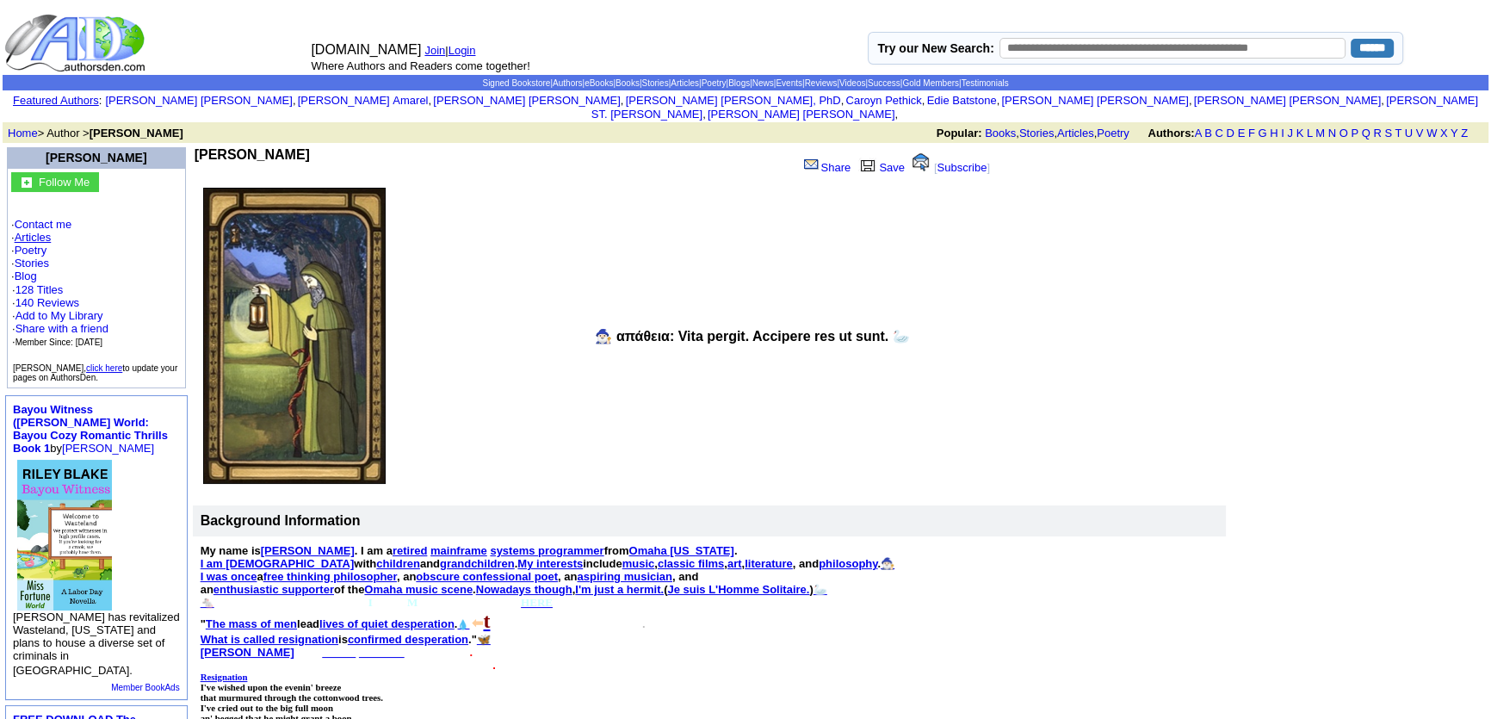
click at [39, 231] on link "Articles" at bounding box center [33, 237] width 37 height 13
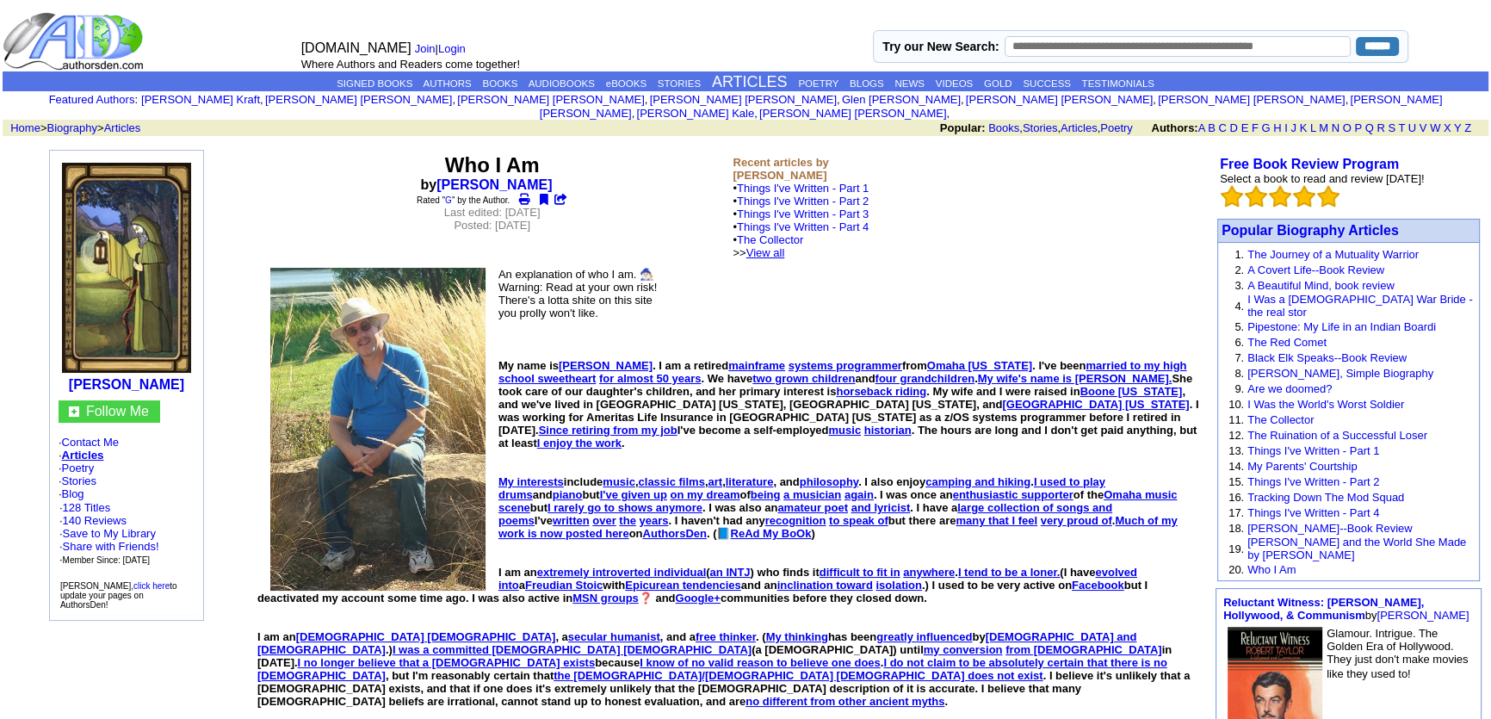
click at [785, 246] on link "View all" at bounding box center [765, 252] width 39 height 13
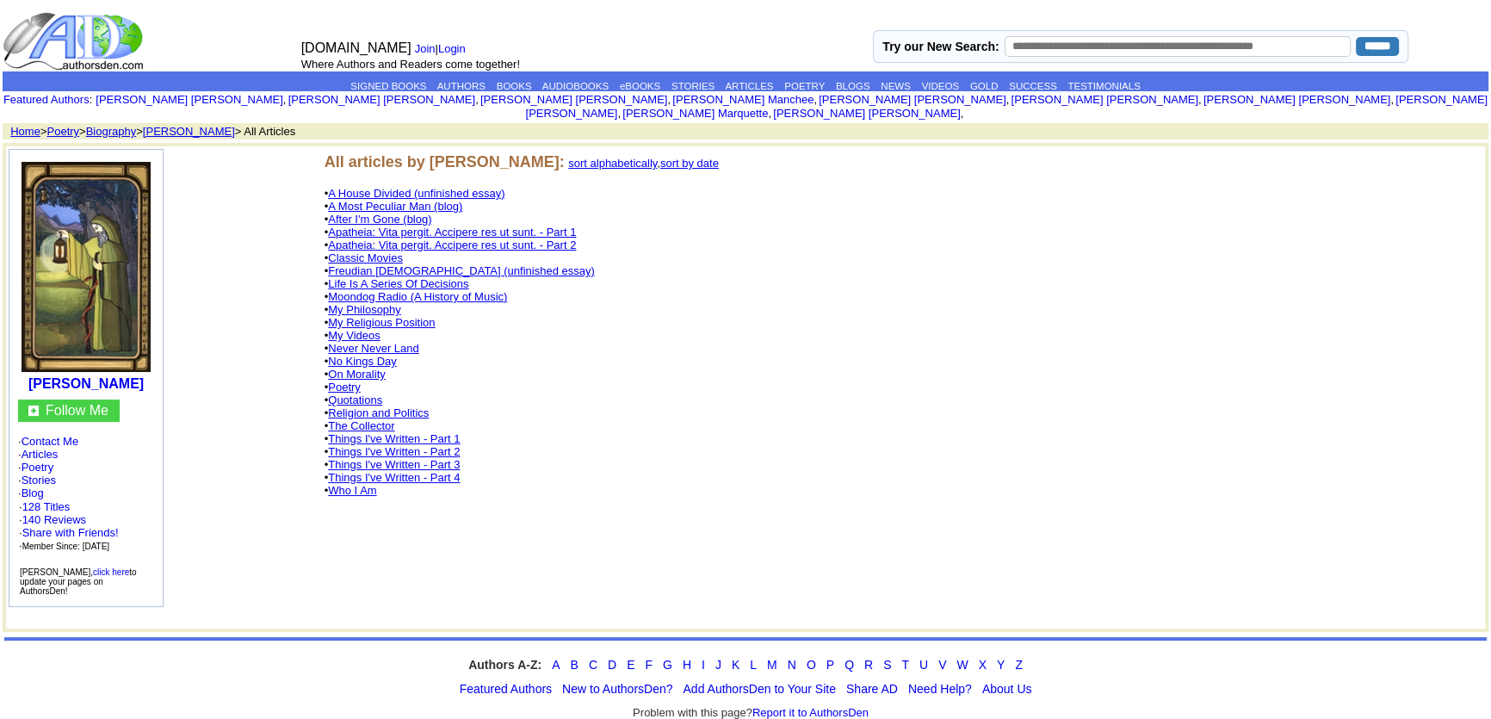
click at [367, 355] on link "No Kings Day" at bounding box center [362, 361] width 68 height 13
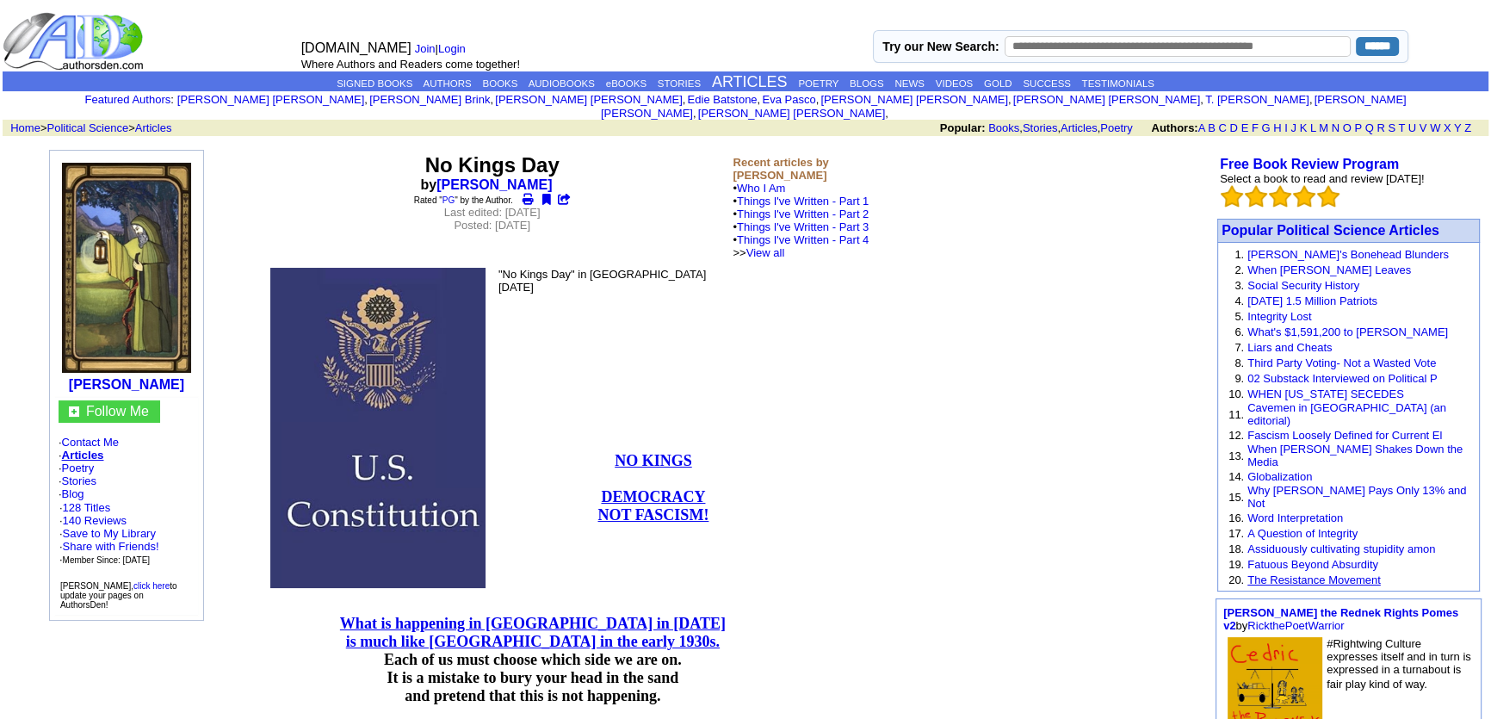
click at [1256, 573] on link "The Resistance Movement" at bounding box center [1313, 579] width 133 height 13
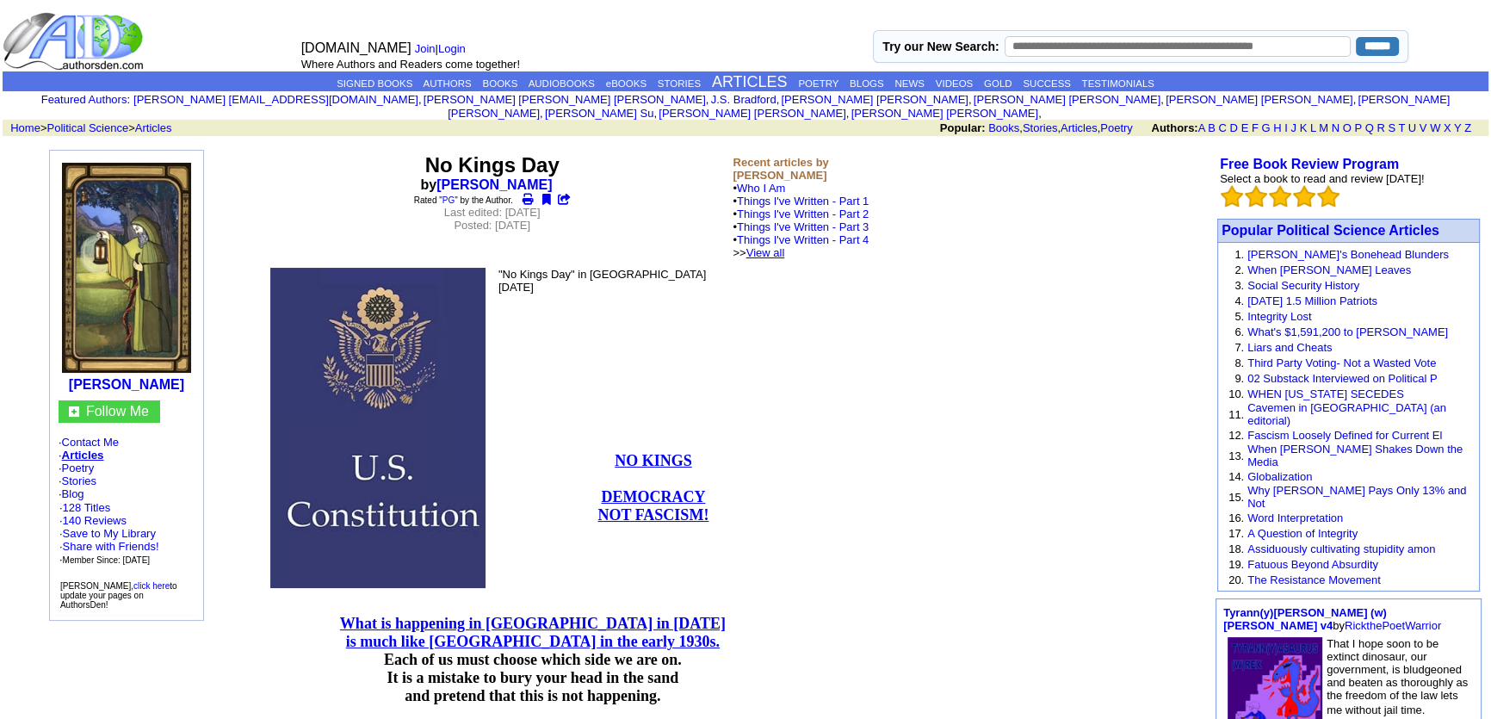
click at [785, 246] on link "View all" at bounding box center [765, 252] width 39 height 13
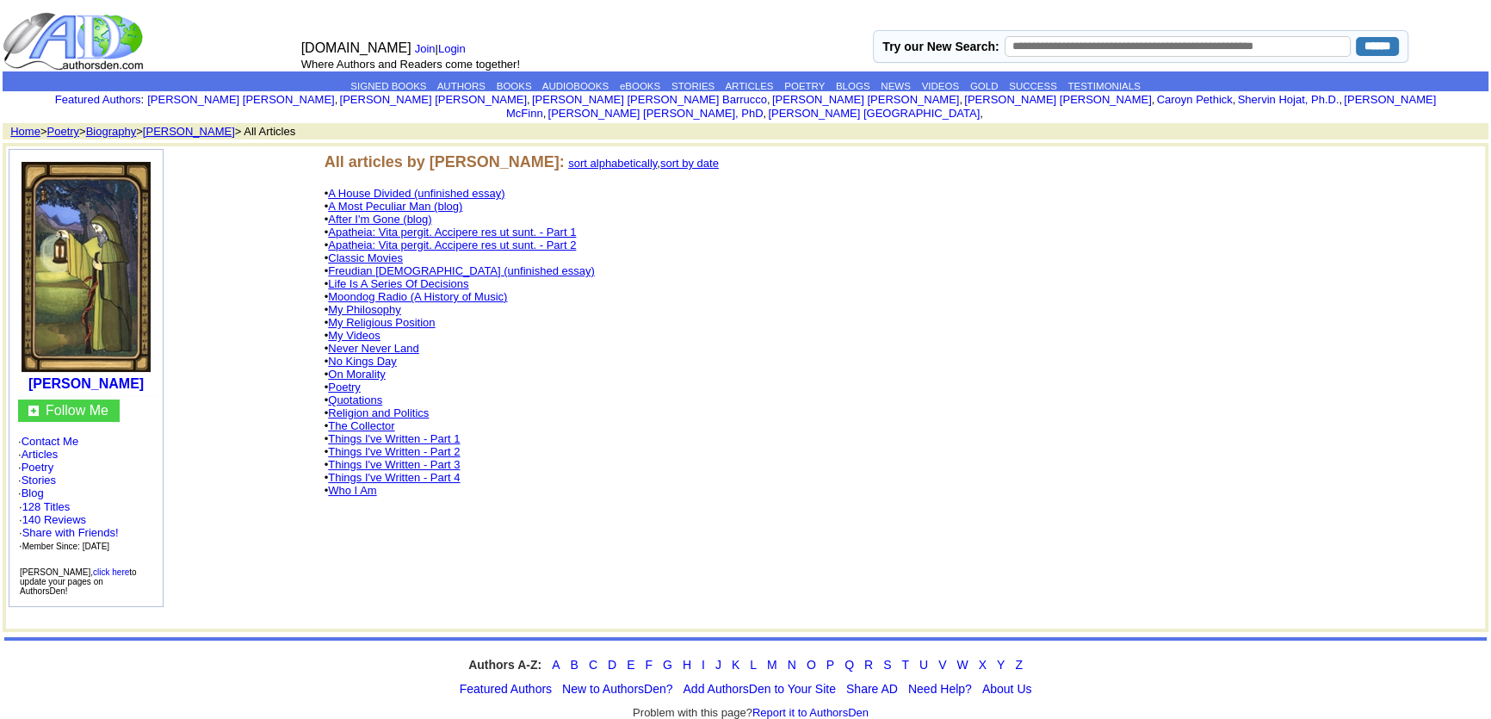
click at [374, 290] on link "Moondog Radio (A History of Music)" at bounding box center [417, 296] width 179 height 13
click at [336, 380] on link "Poetry" at bounding box center [344, 386] width 33 height 13
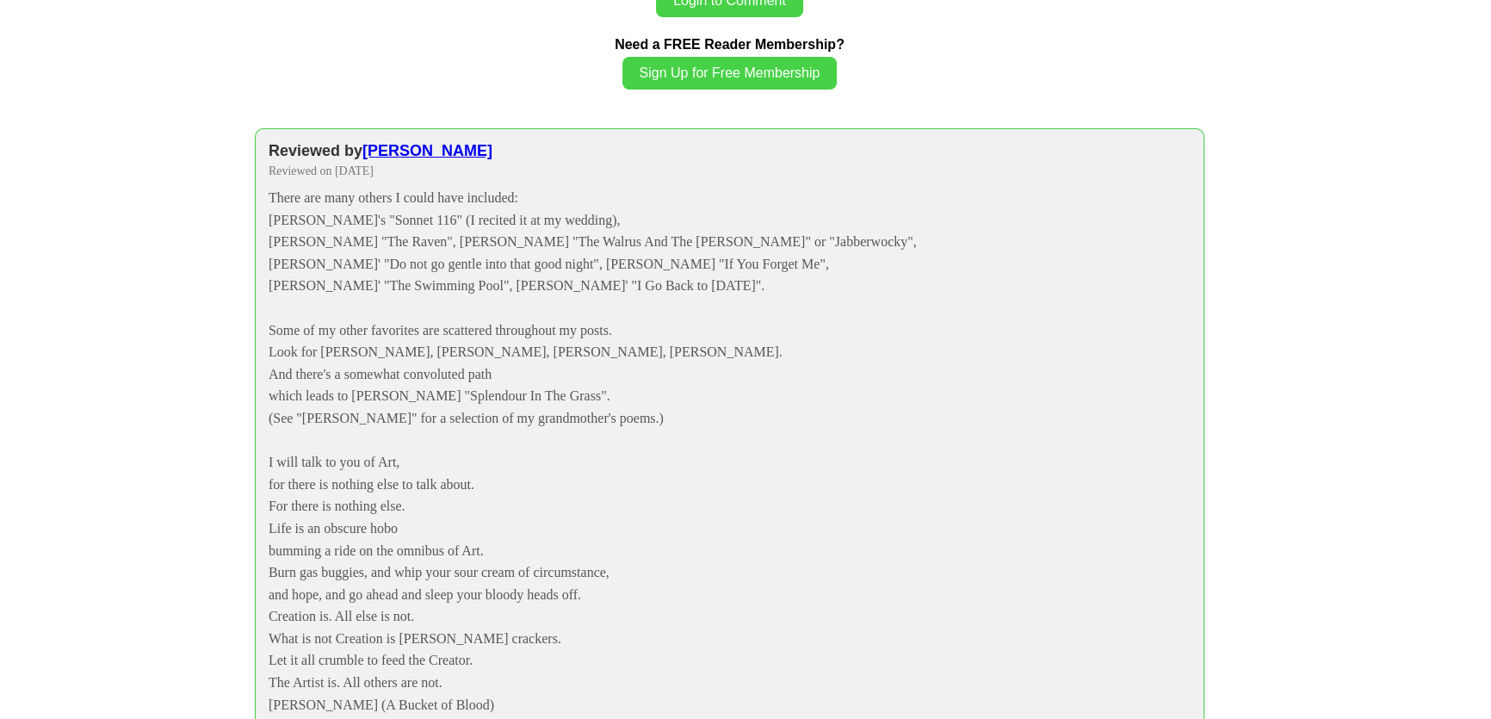
scroll to position [2425, 0]
